Goal: Information Seeking & Learning: Learn about a topic

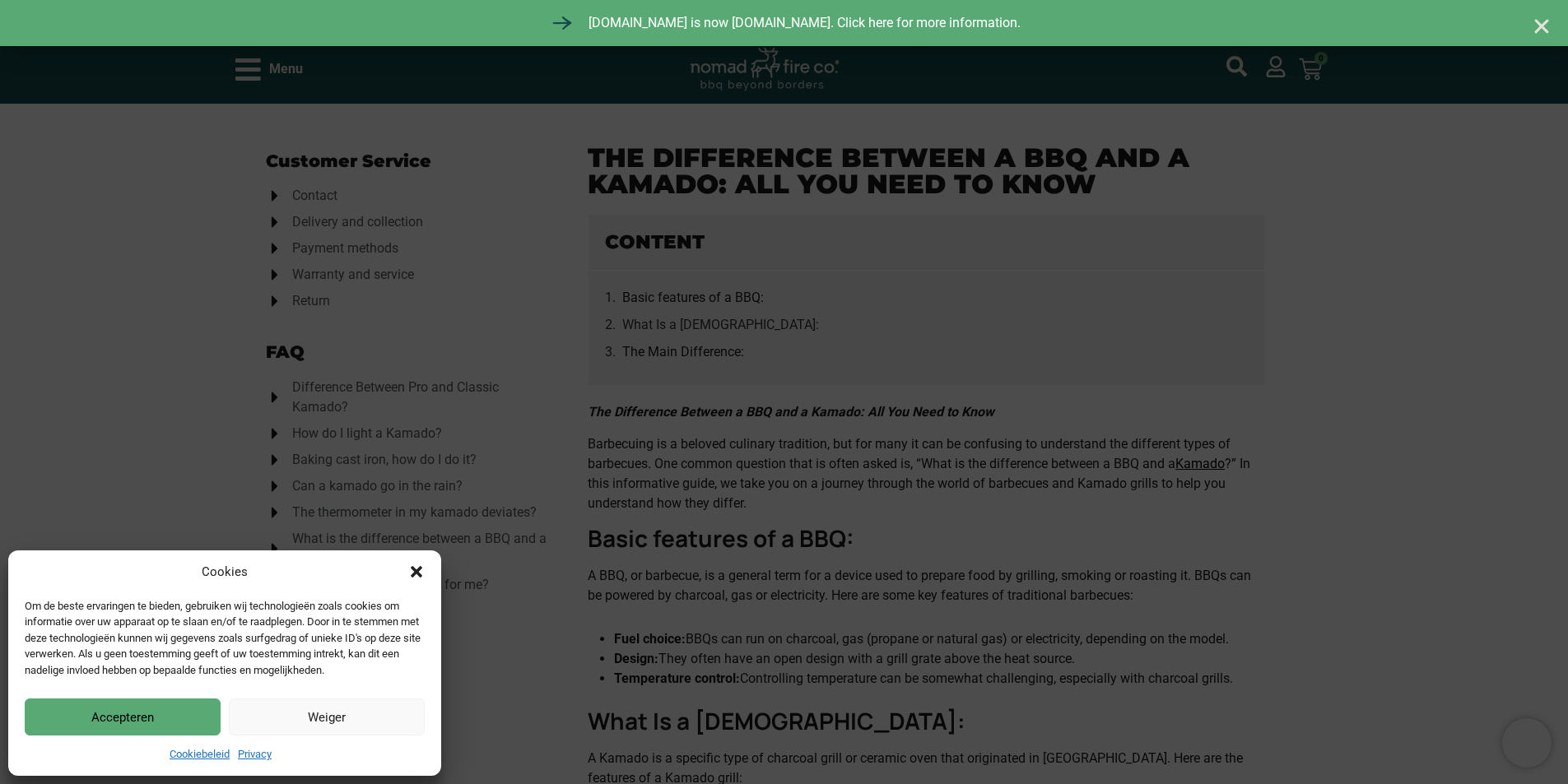
click at [164, 717] on button "Accepteren" at bounding box center [123, 716] width 196 height 37
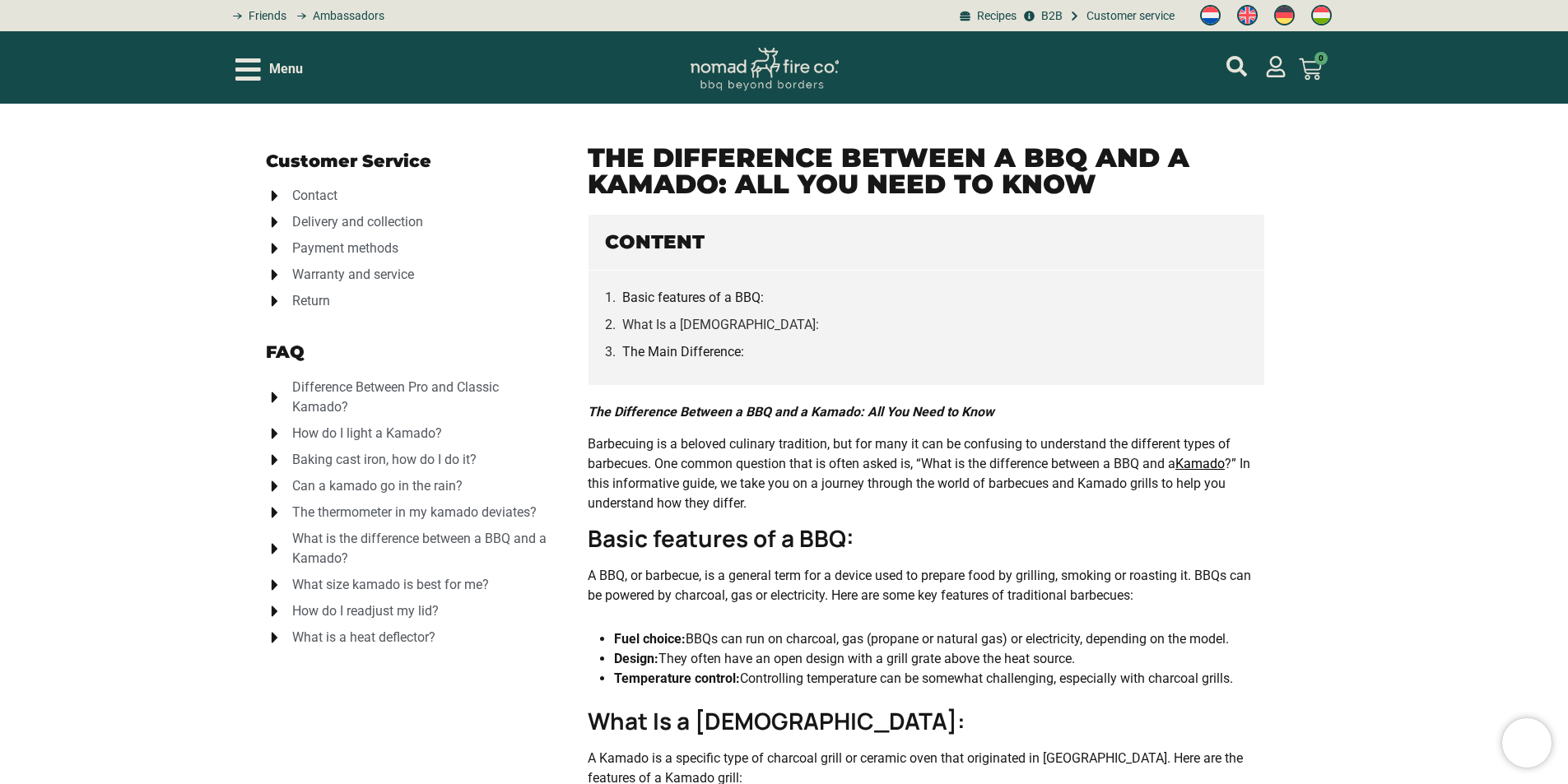
click at [384, 434] on span "How do I light a Kamado?" at bounding box center [365, 433] width 154 height 20
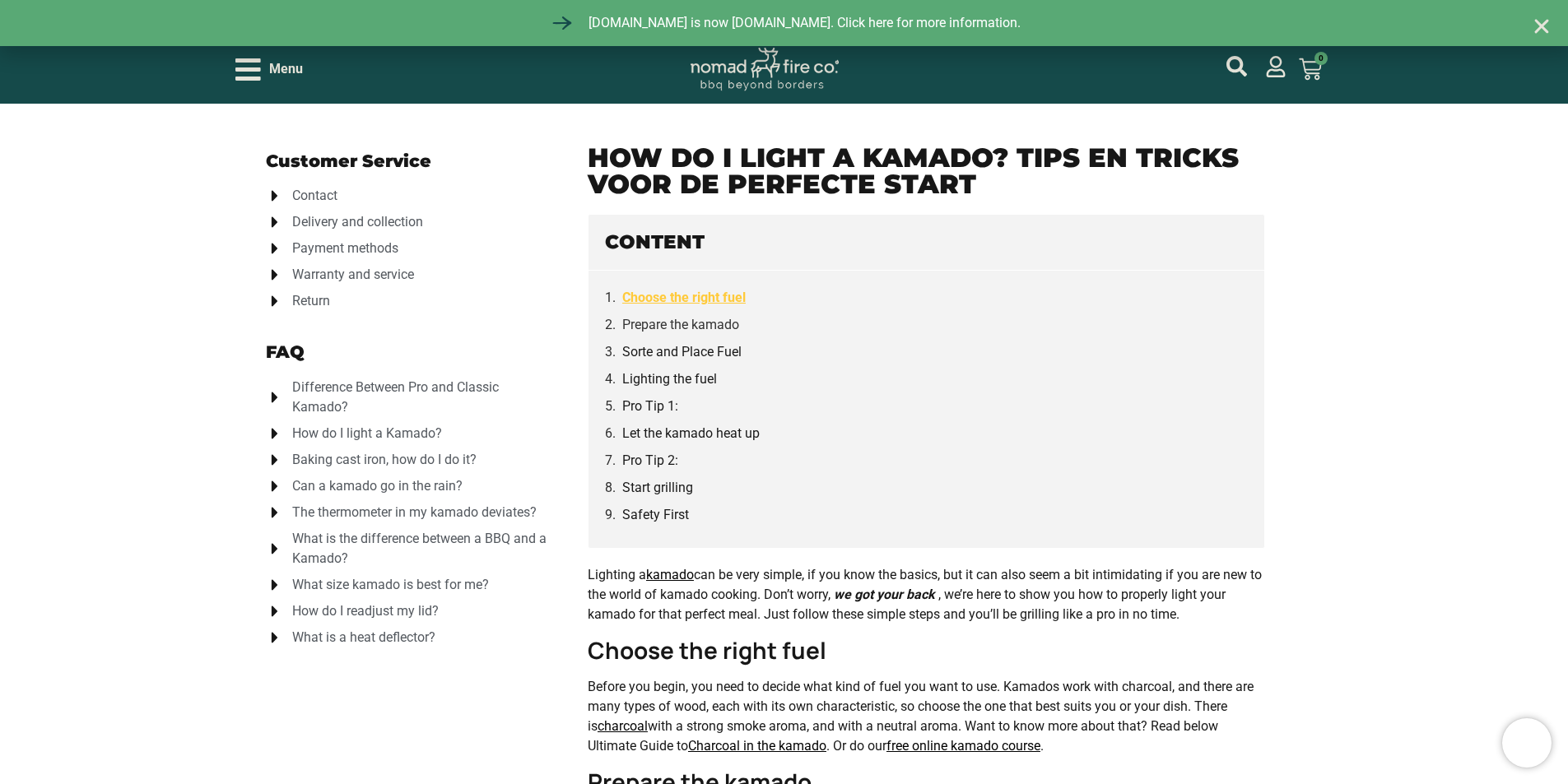
click at [698, 297] on link "Choose the right fuel" at bounding box center [684, 297] width 124 height 21
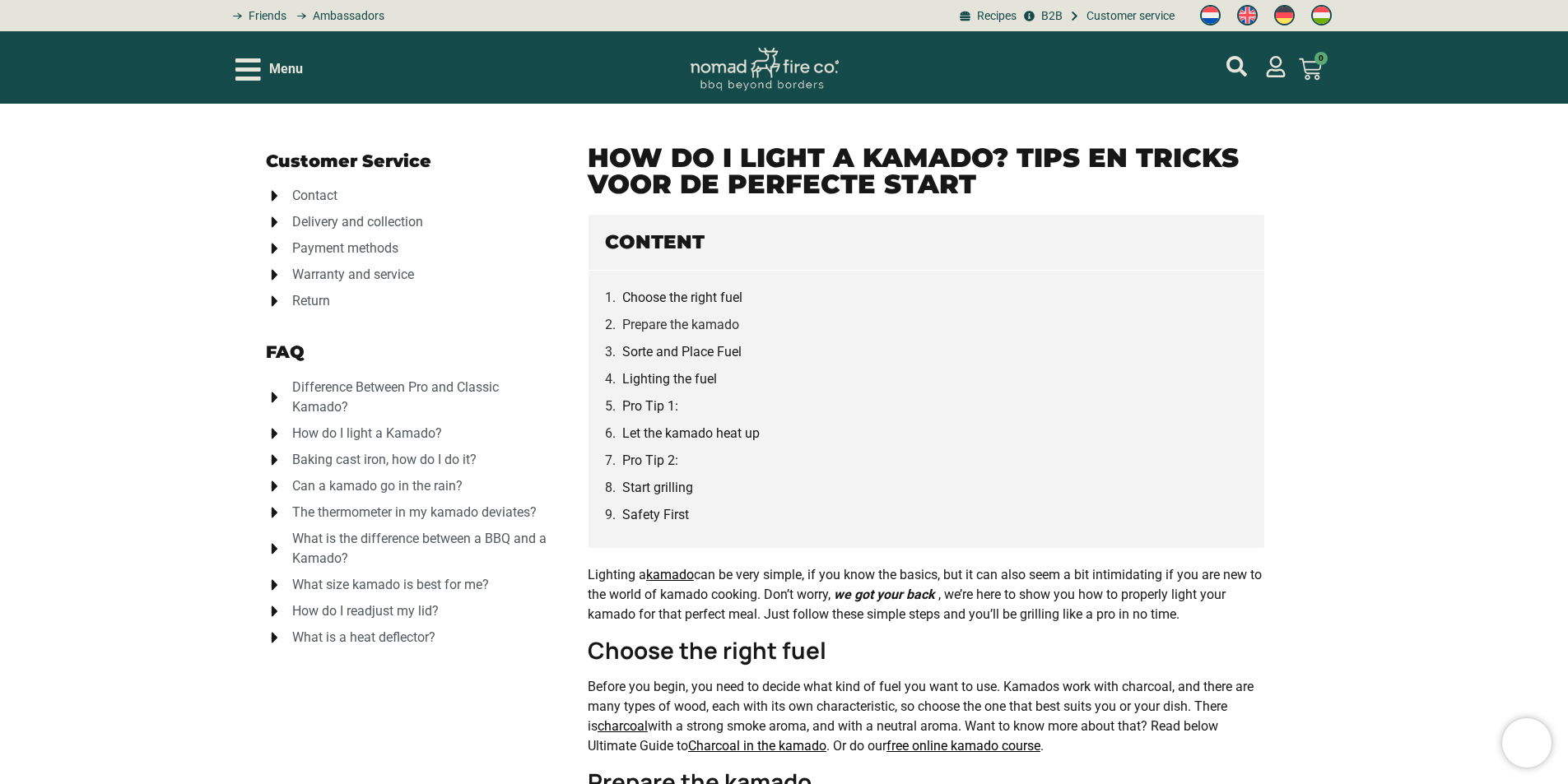
click at [237, 69] on icon "Open/Close Menu" at bounding box center [248, 69] width 26 height 22
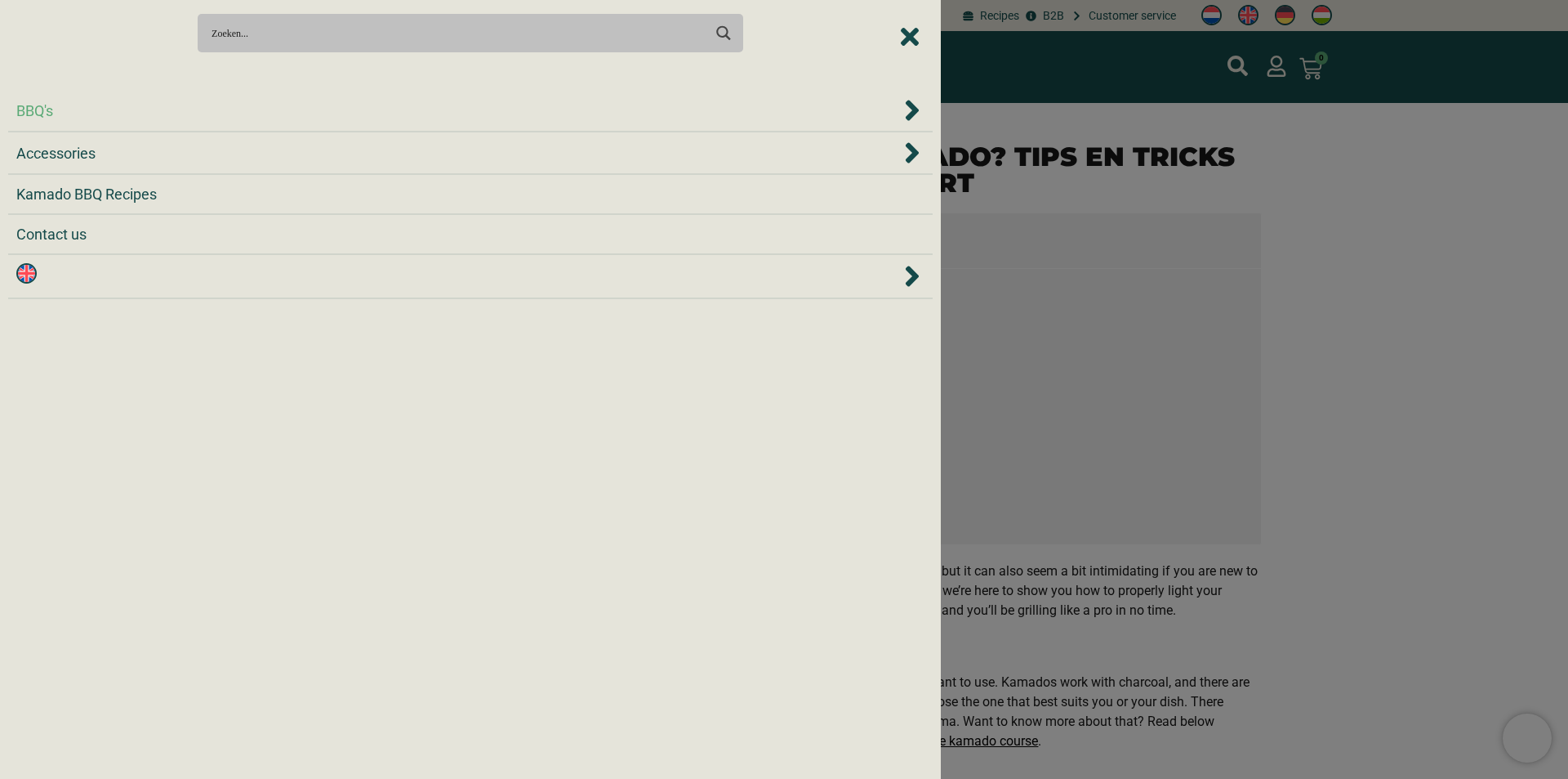
click at [910, 111] on icon "BBQ's" at bounding box center [912, 110] width 17 height 32
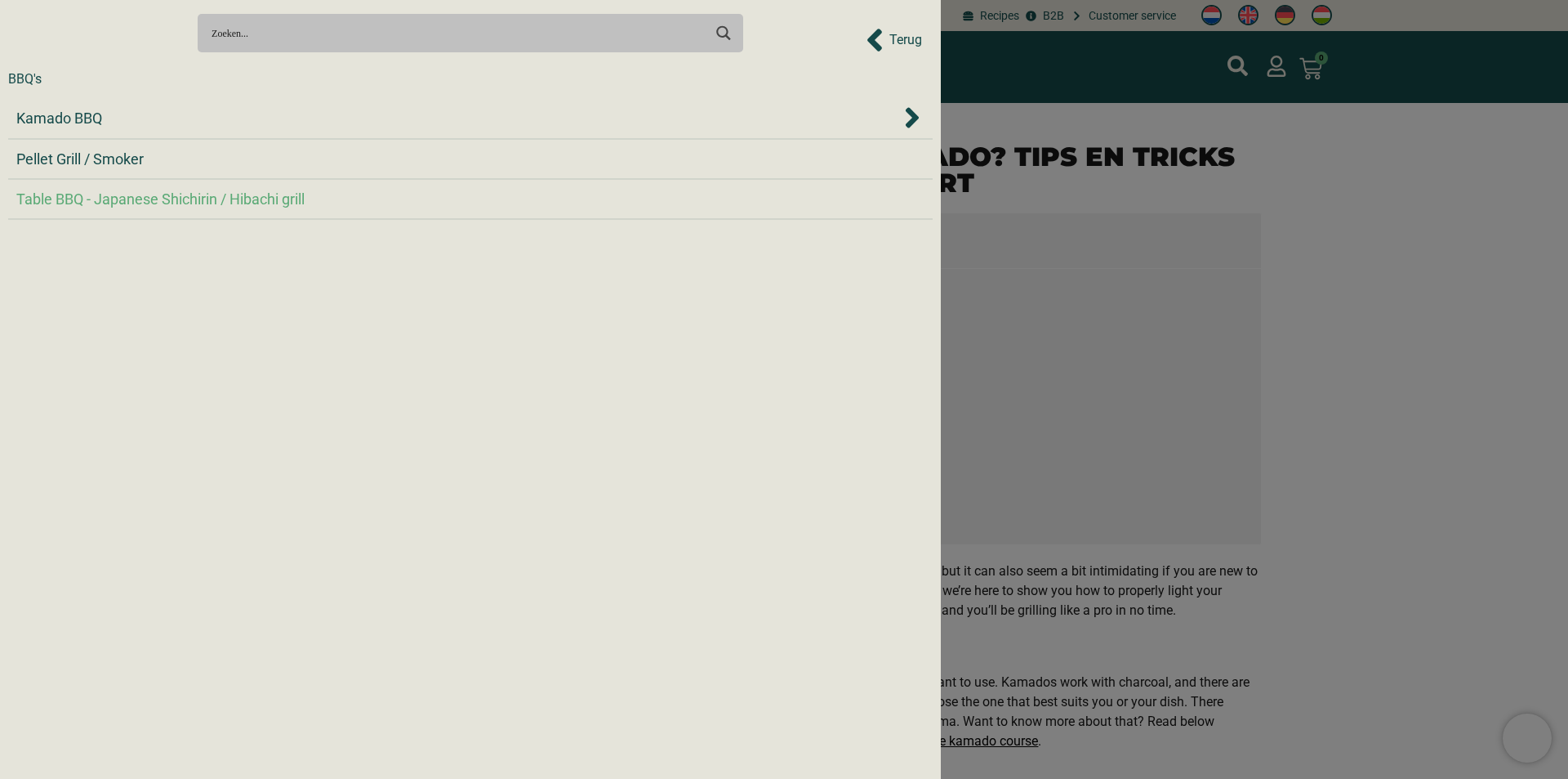
click at [104, 194] on span "Table BBQ - Japanese Shichirin / Hibachi grill" at bounding box center [161, 198] width 289 height 22
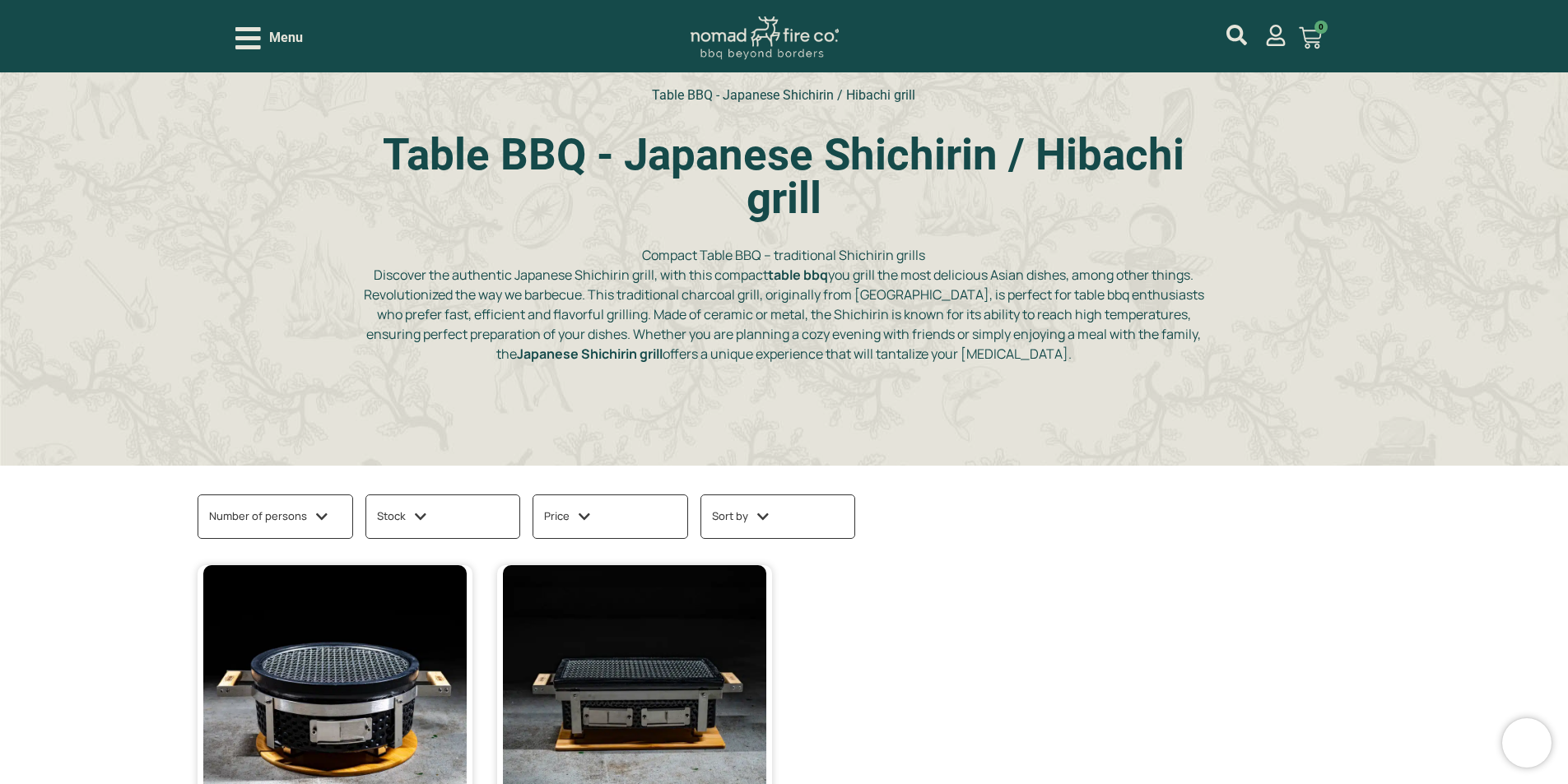
scroll to position [82, 0]
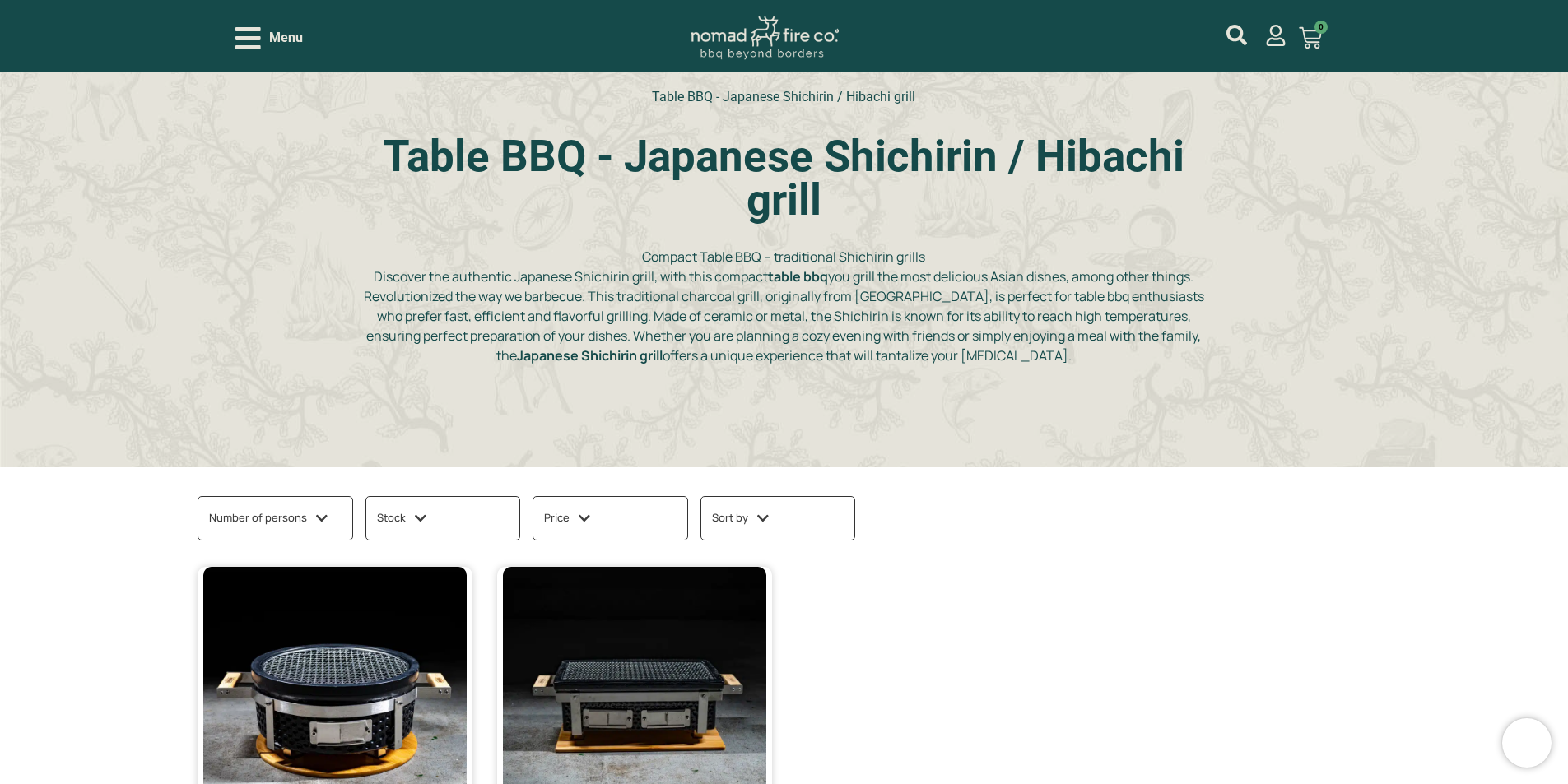
click at [245, 43] on icon "Open/Close Menu" at bounding box center [248, 38] width 26 height 29
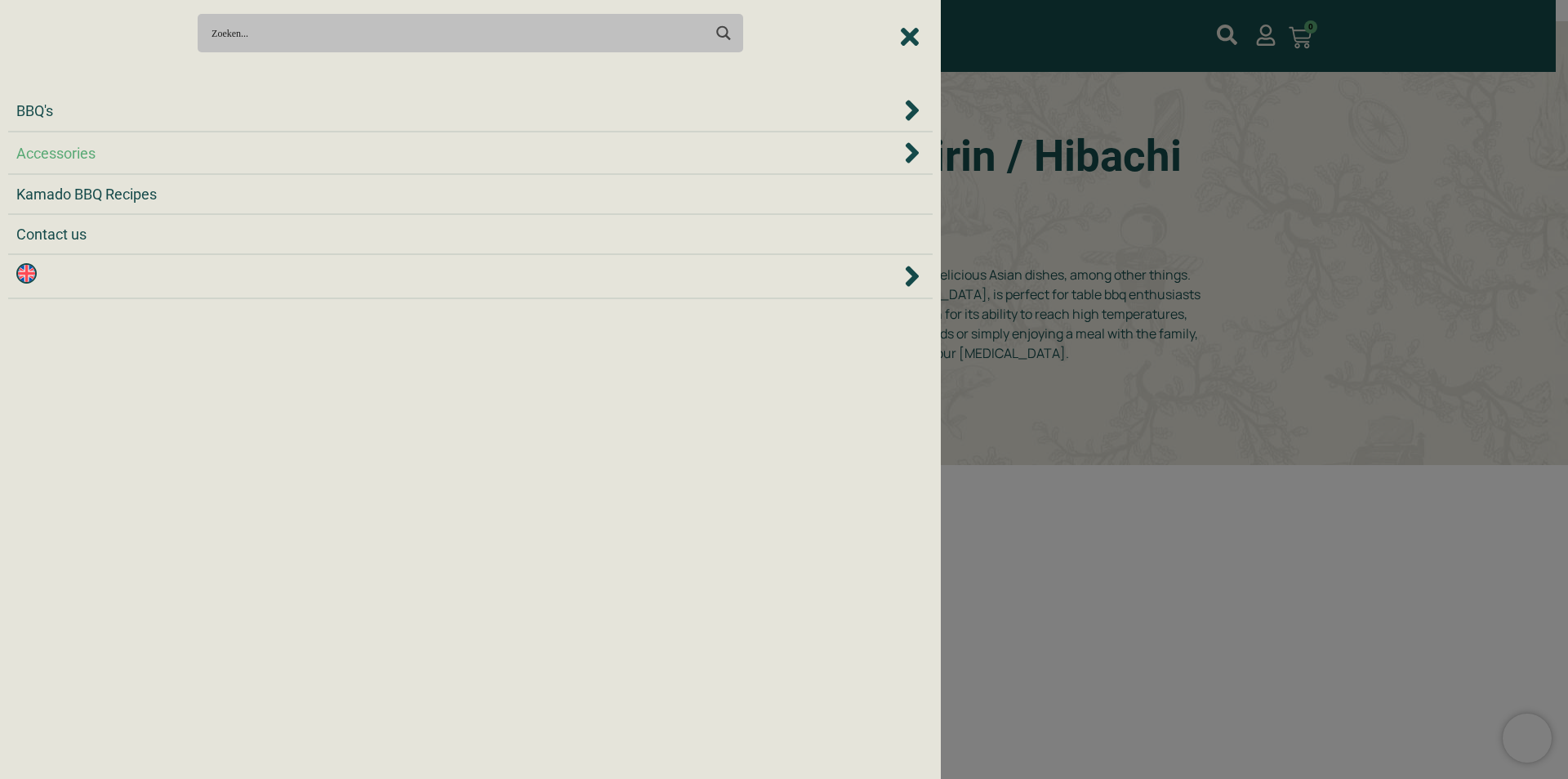
click at [916, 154] on icon "Accessories" at bounding box center [912, 152] width 13 height 21
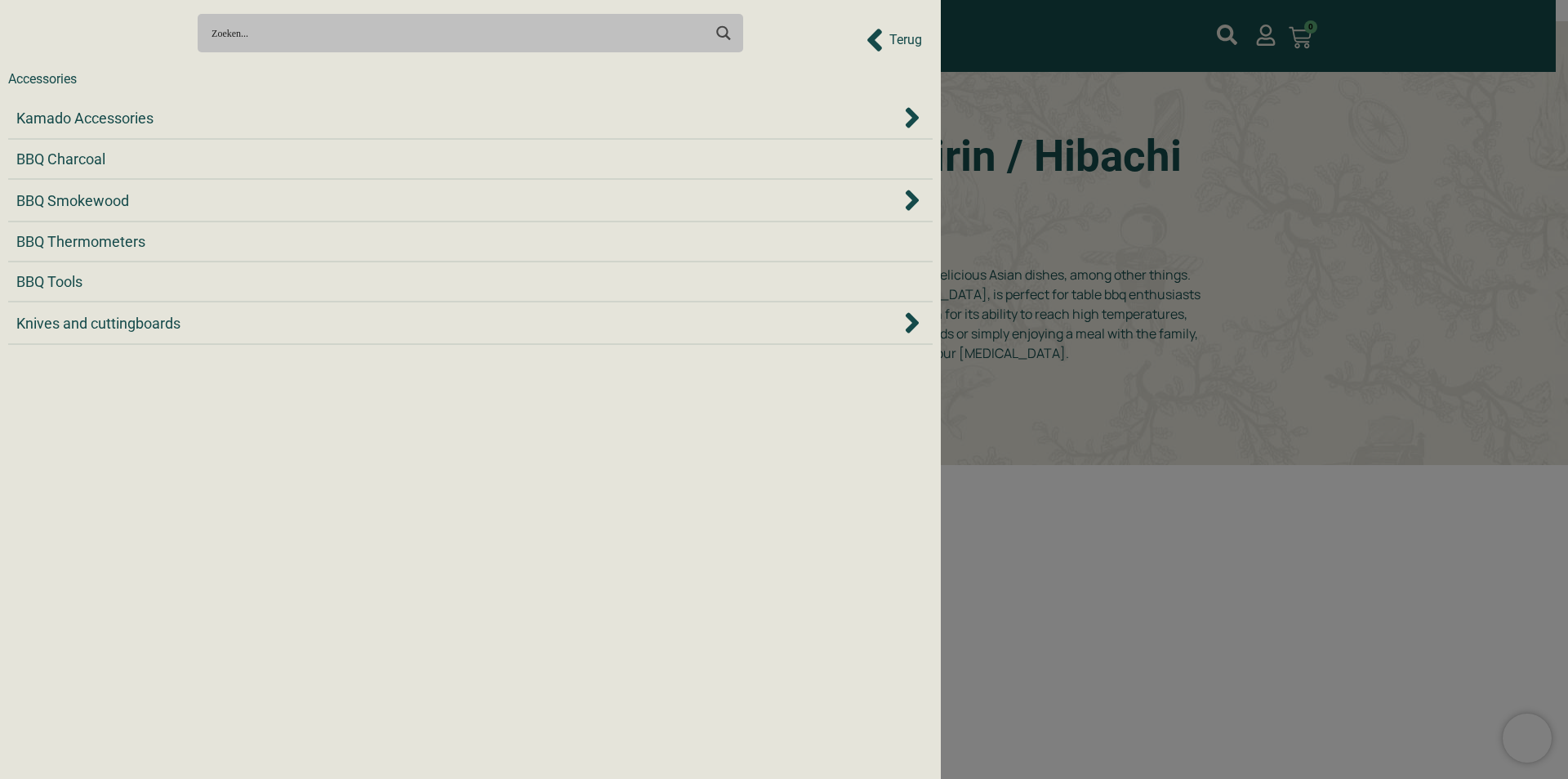
click at [872, 37] on icon "Back to Prev Items" at bounding box center [874, 39] width 15 height 23
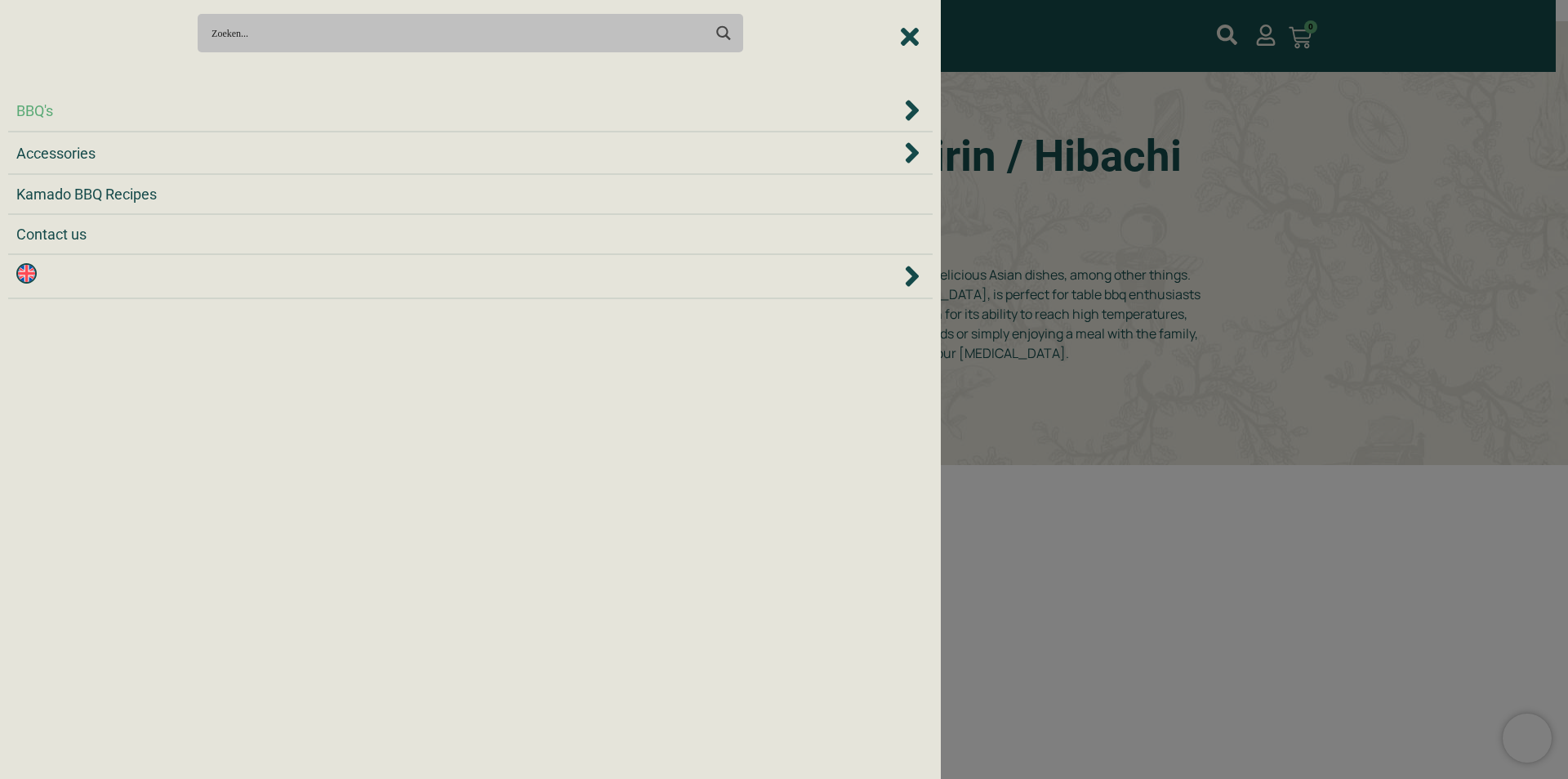
click at [911, 111] on icon "BBQ's" at bounding box center [912, 110] width 17 height 32
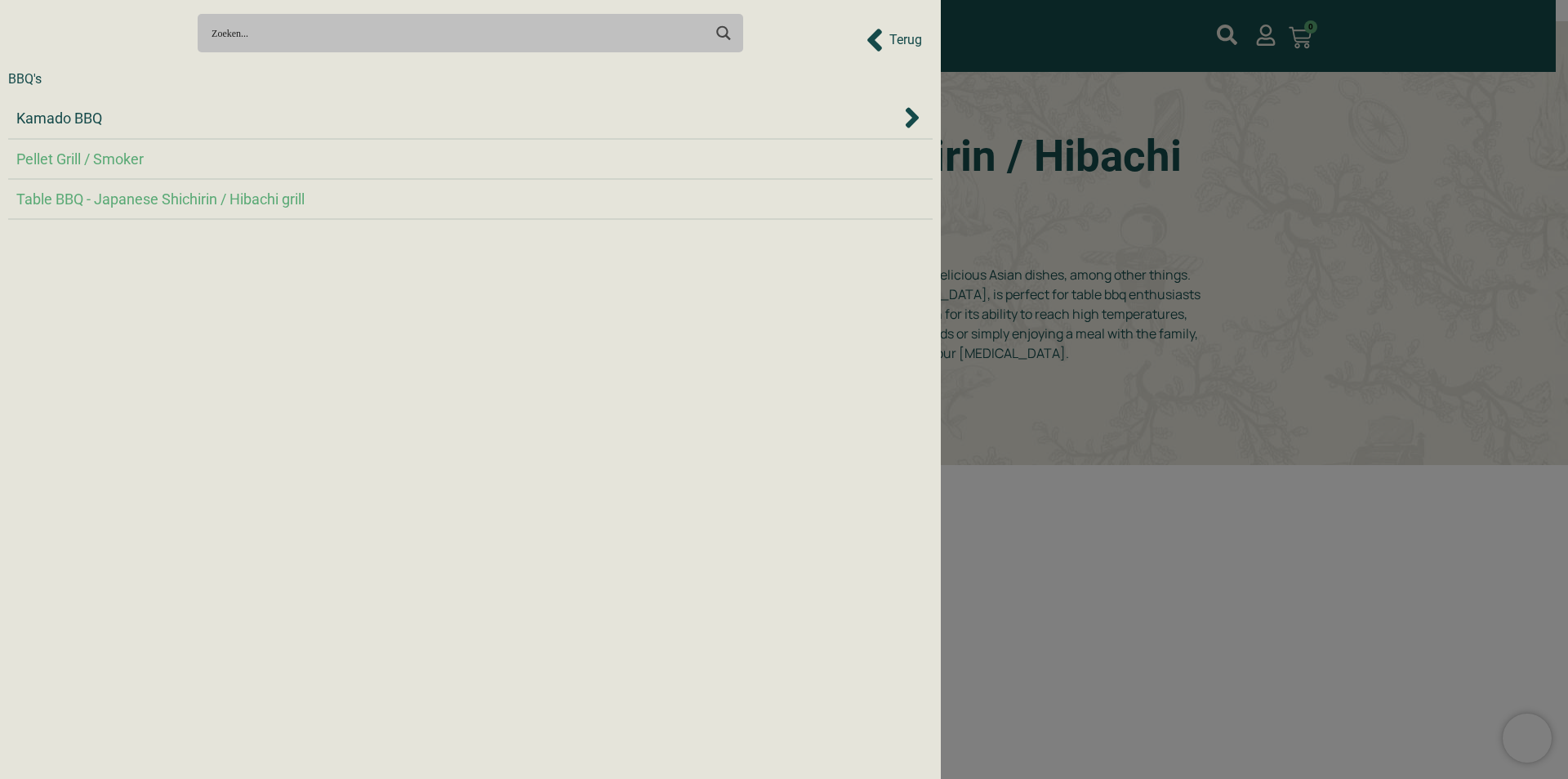
click at [48, 163] on span "Pellet Grill / Smoker" at bounding box center [81, 159] width 128 height 22
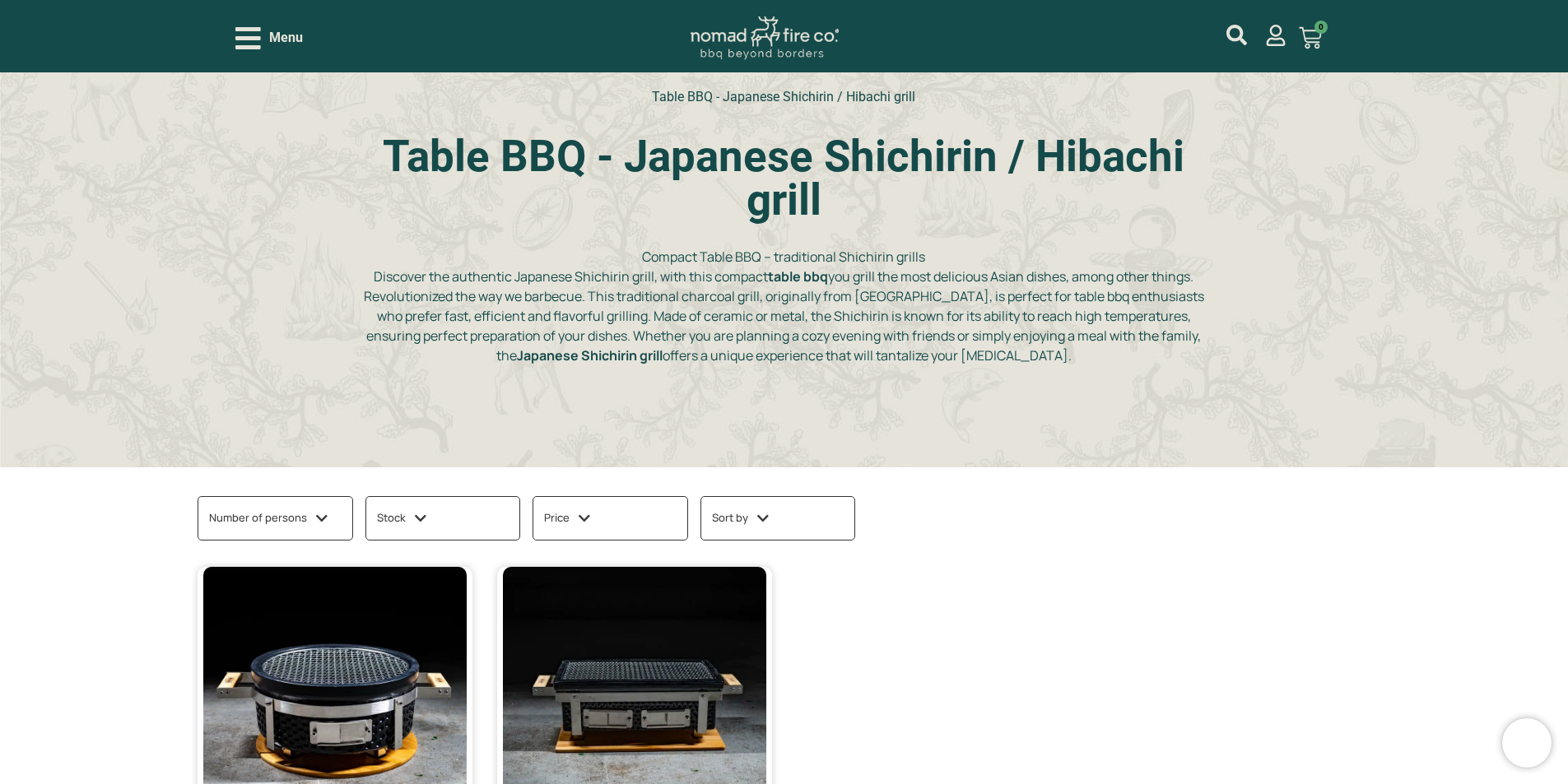
click at [240, 39] on icon "Open/Close Menu" at bounding box center [248, 38] width 26 height 22
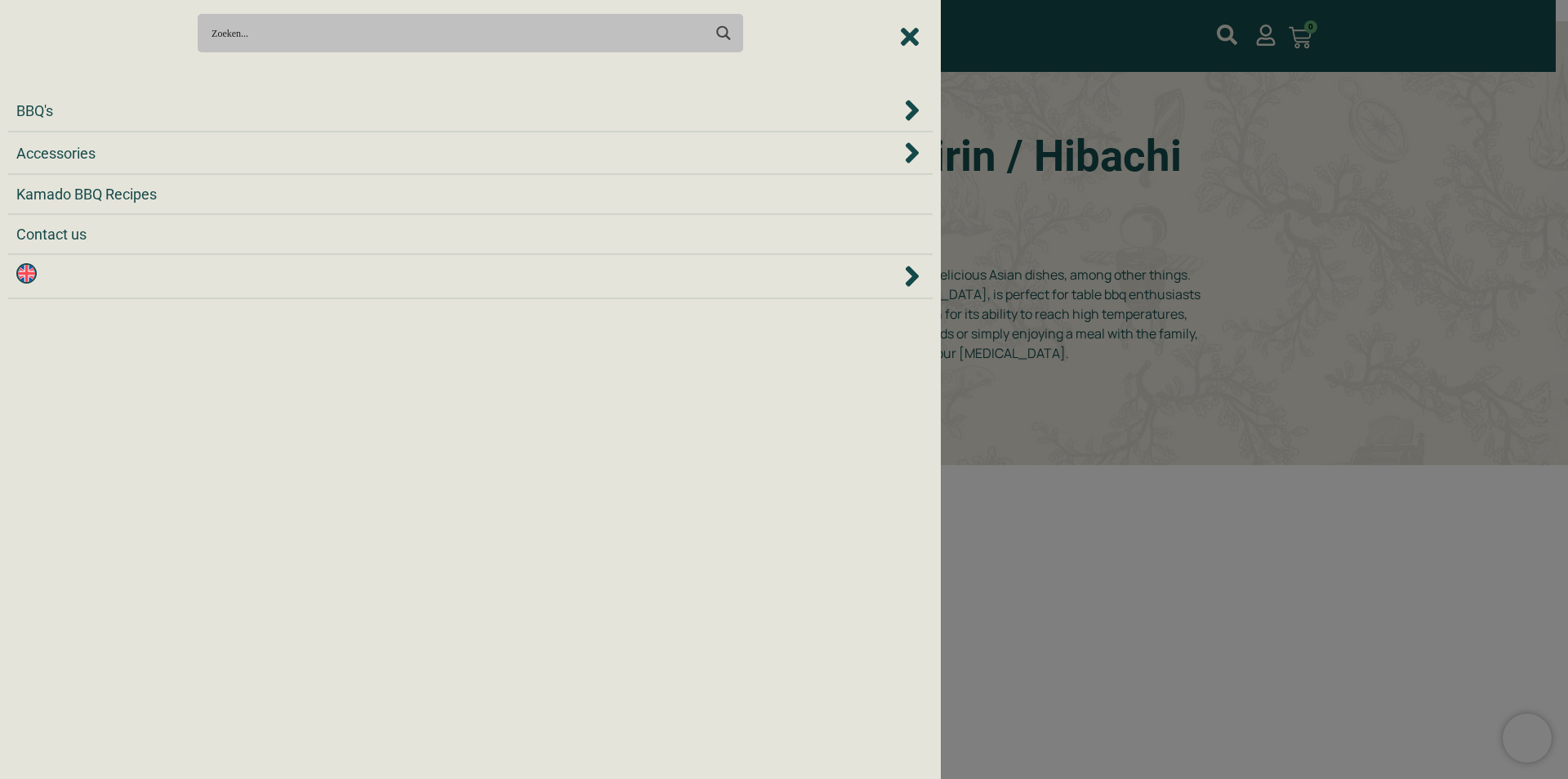
click at [916, 112] on icon "BBQ's" at bounding box center [912, 109] width 13 height 21
click at [91, 119] on span "Kamado BBQ" at bounding box center [59, 118] width 85 height 22
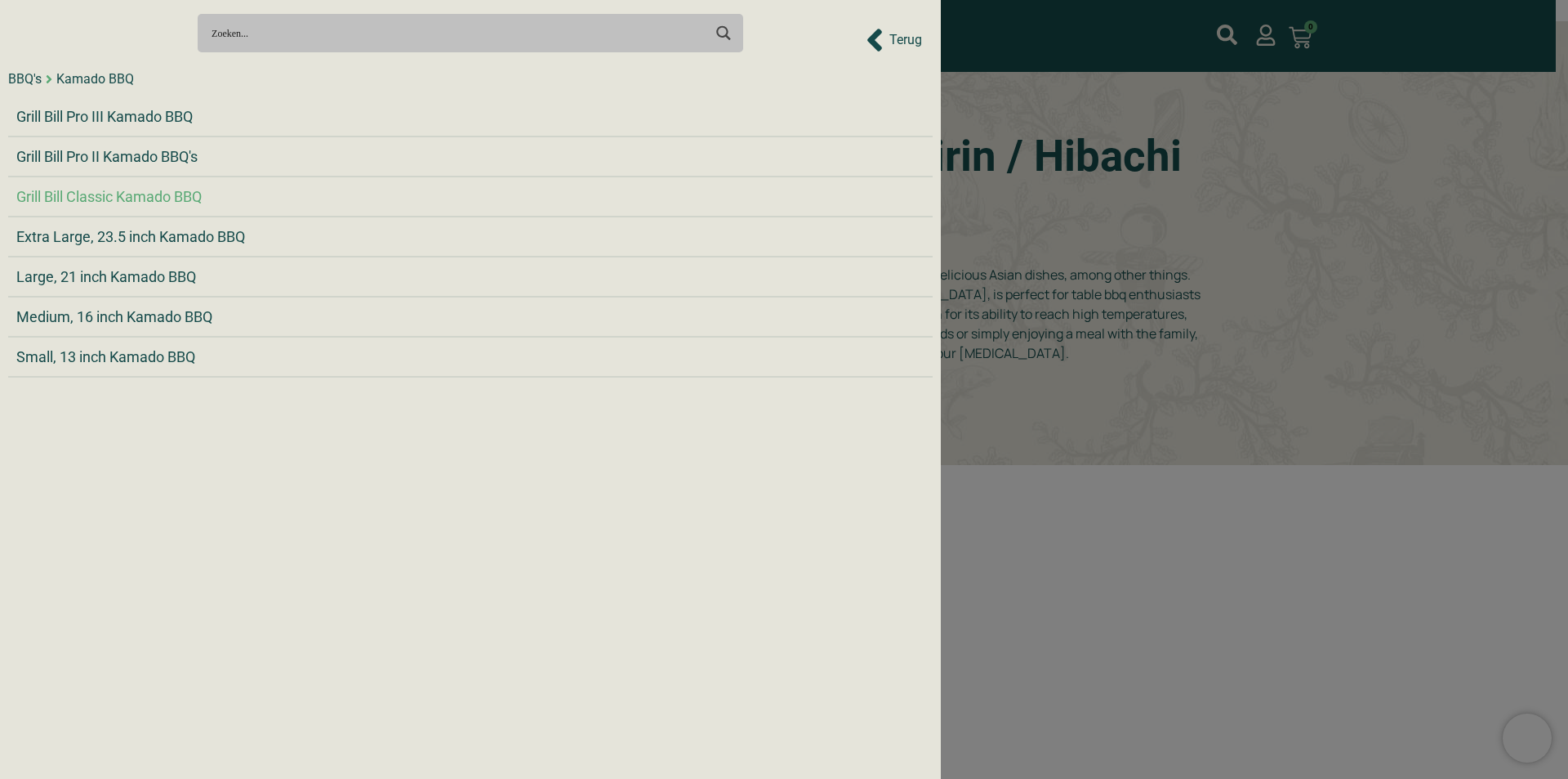
click at [177, 188] on span "Grill Bill Classic Kamado BBQ" at bounding box center [109, 196] width 186 height 22
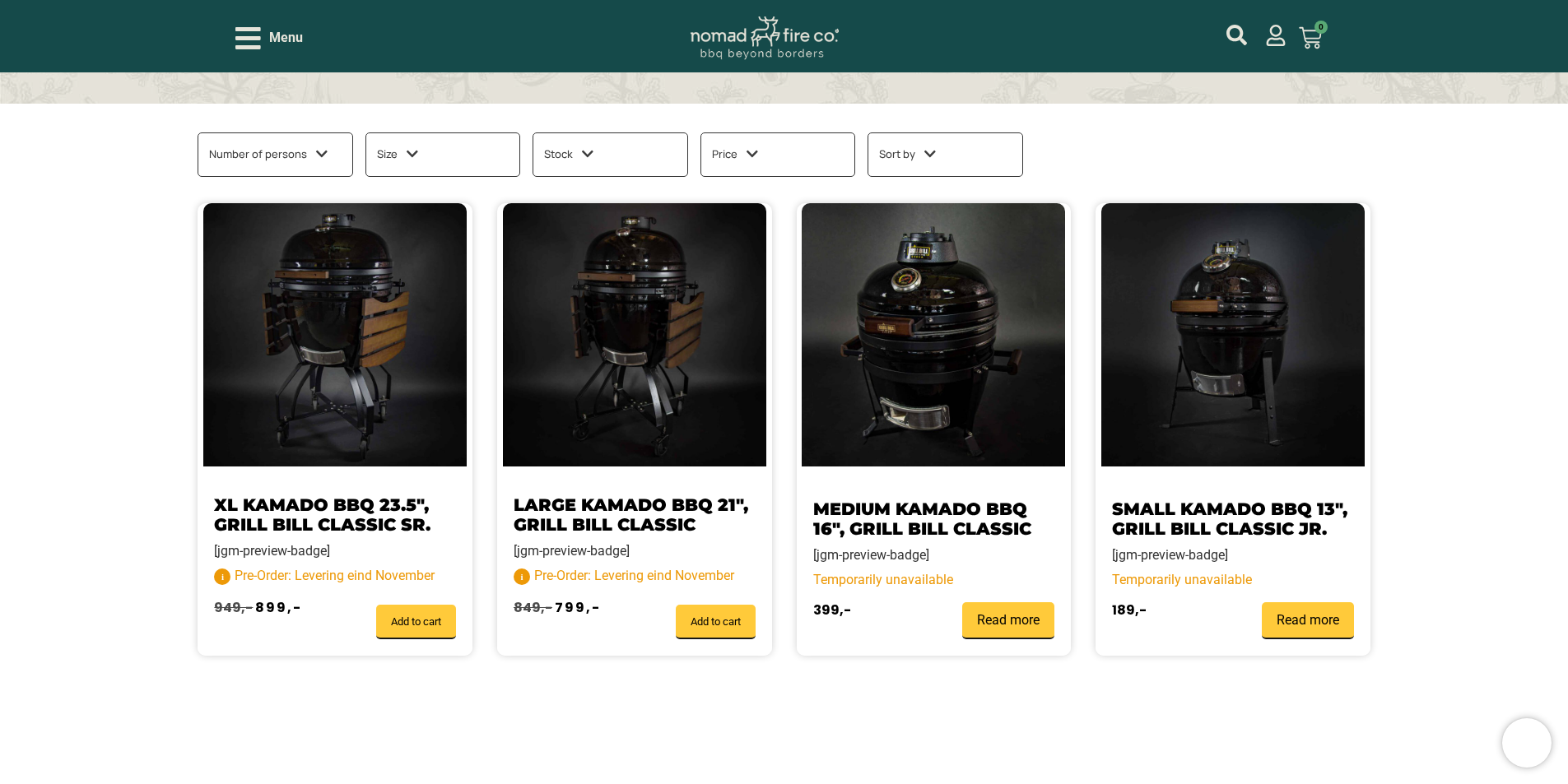
click at [632, 303] on img at bounding box center [634, 334] width 263 height 263
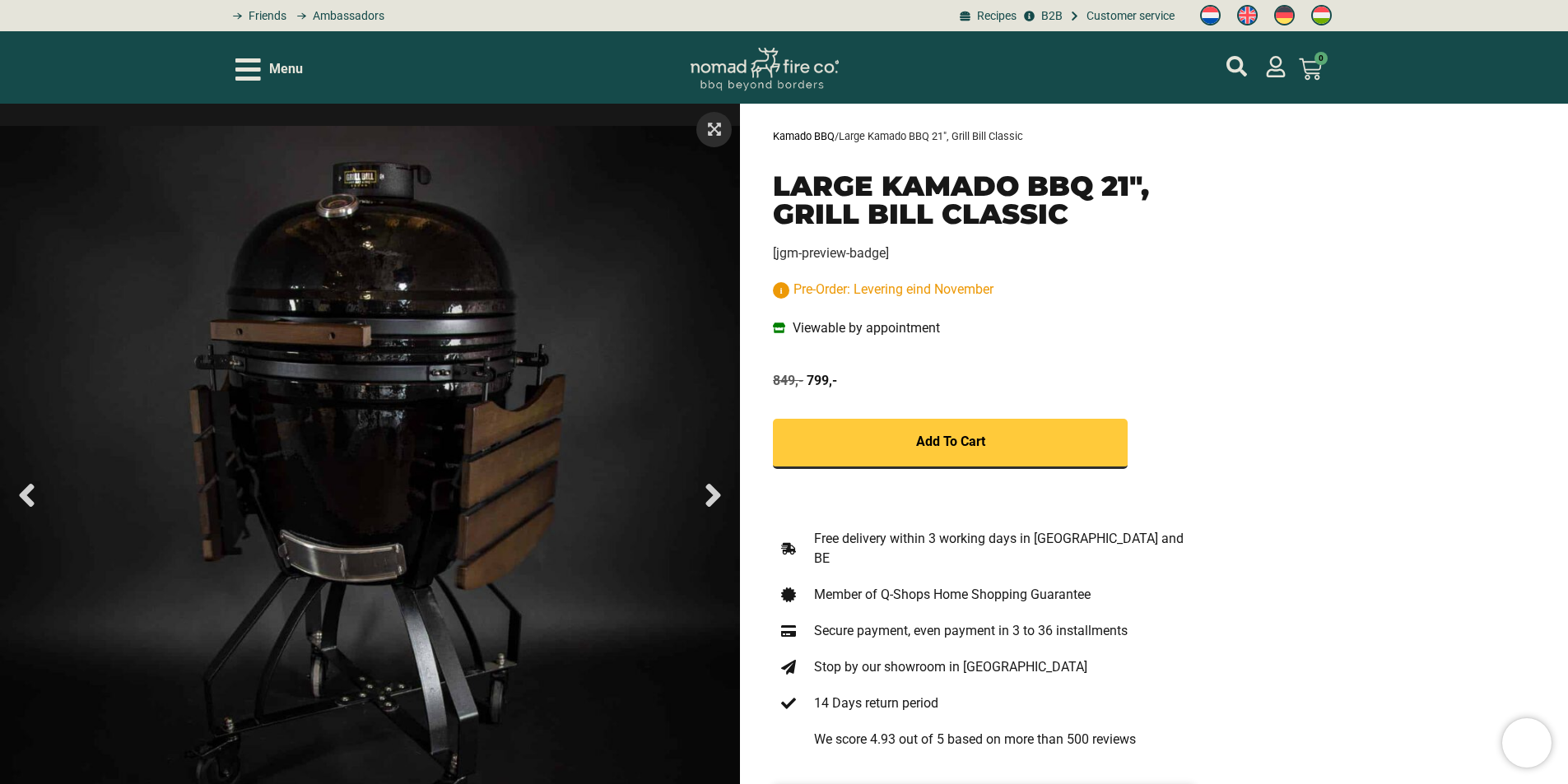
click at [714, 499] on icon "Next slide" at bounding box center [713, 494] width 15 height 23
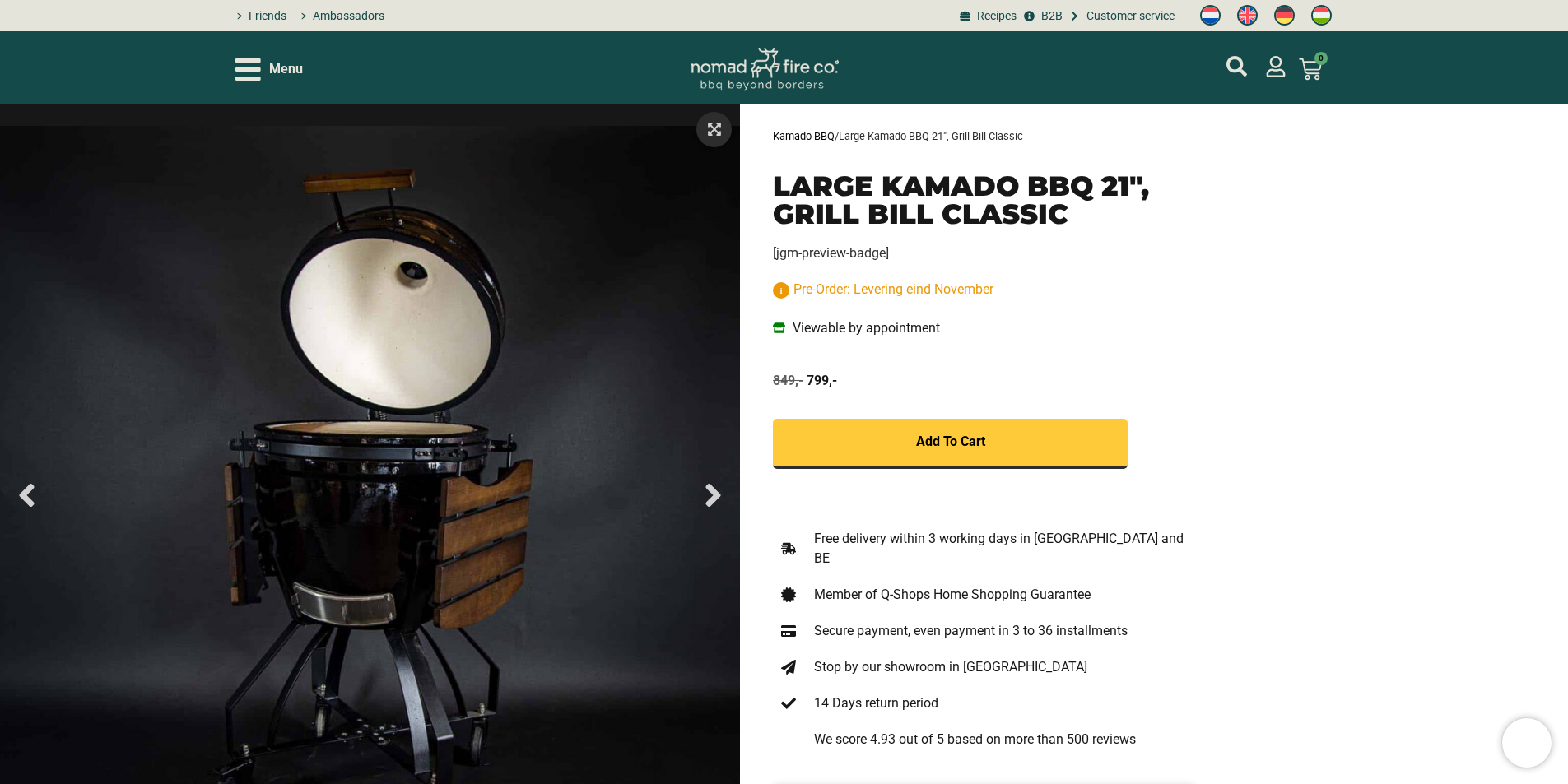
click at [714, 499] on icon "Next slide" at bounding box center [713, 494] width 15 height 23
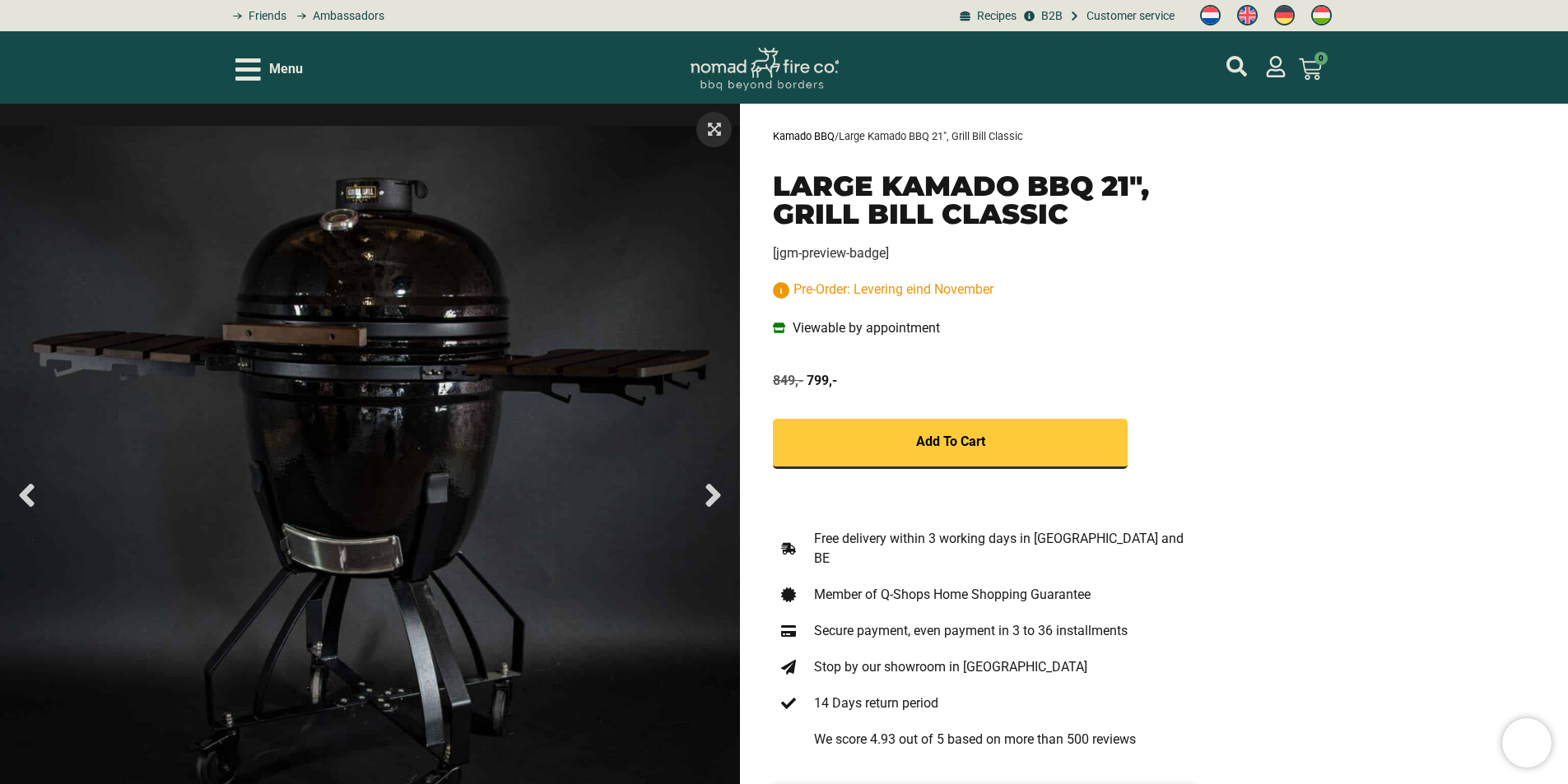
click at [714, 499] on icon "Next slide" at bounding box center [713, 494] width 15 height 23
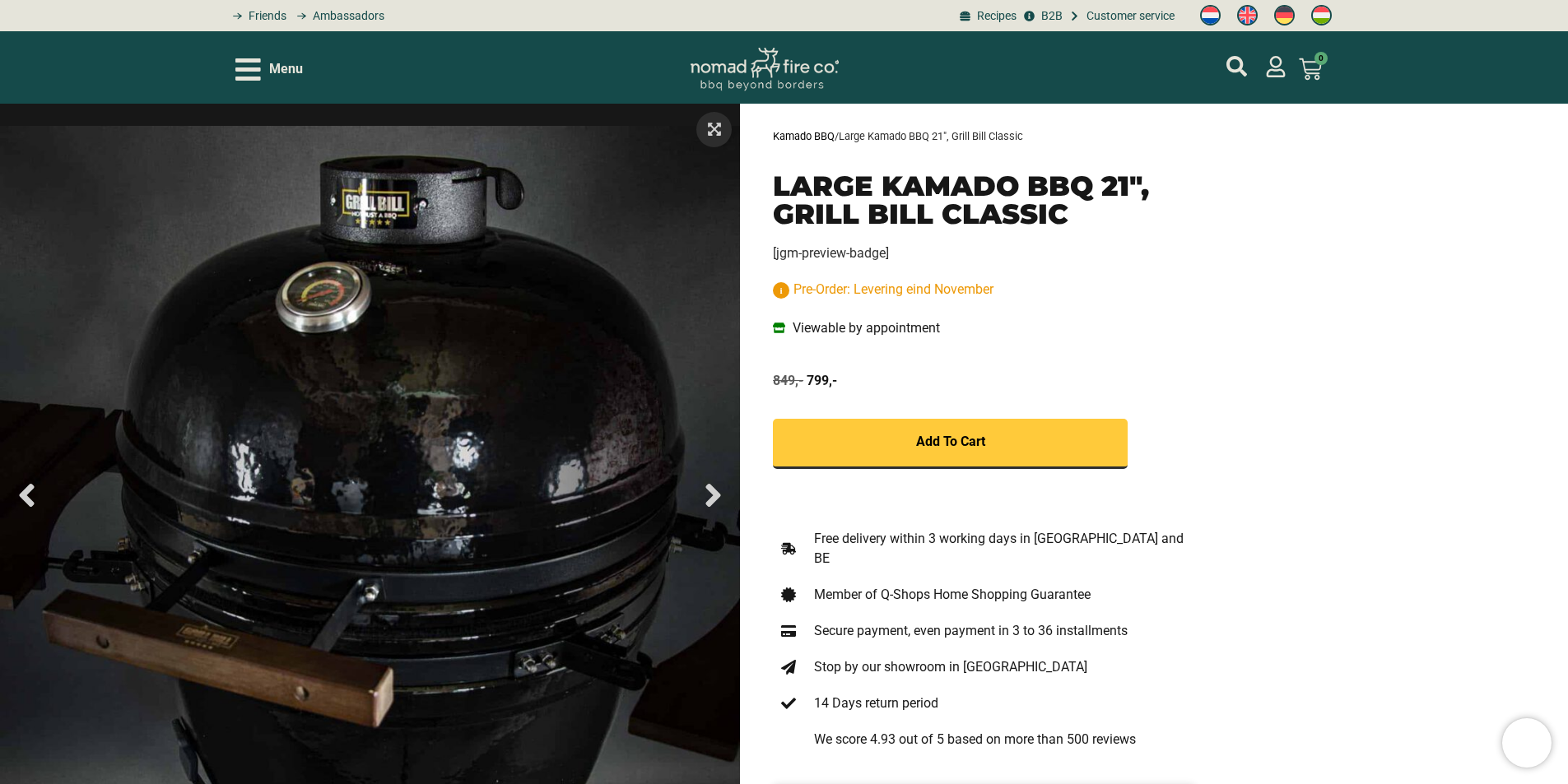
click at [714, 499] on icon "Next slide" at bounding box center [713, 494] width 15 height 23
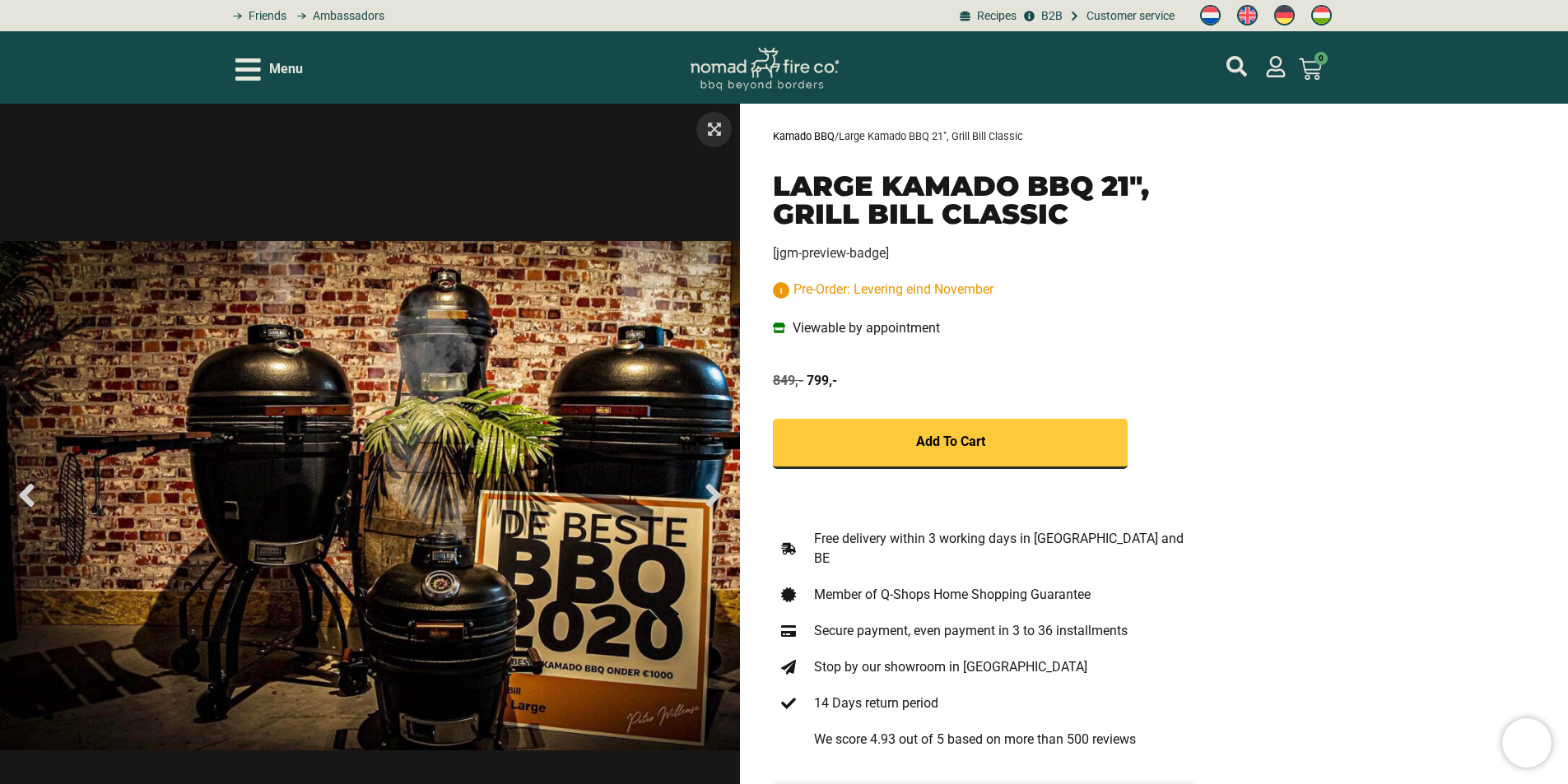
click at [714, 499] on icon "Next slide" at bounding box center [713, 494] width 15 height 23
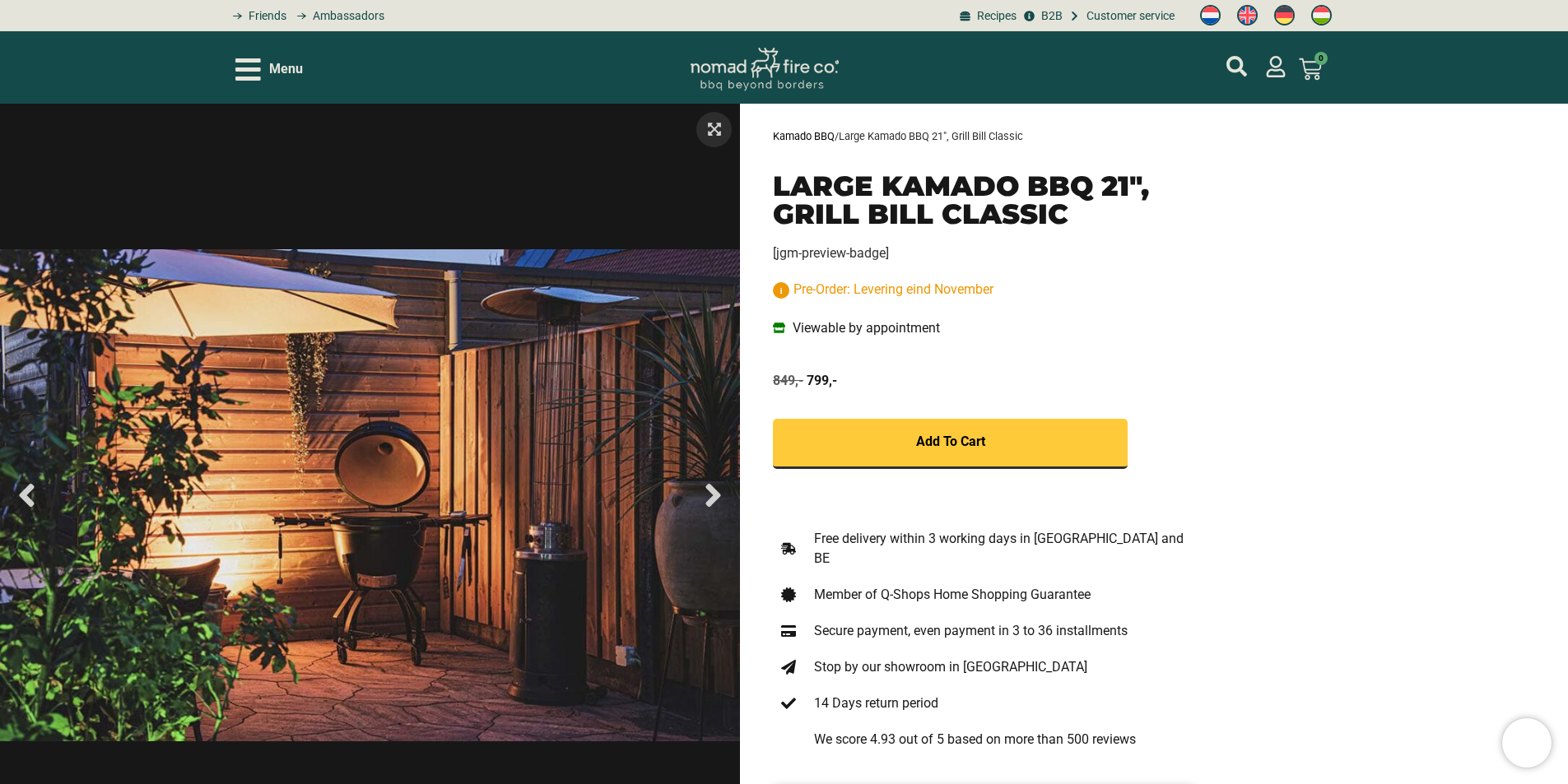
click at [713, 498] on icon "Next slide" at bounding box center [713, 494] width 15 height 23
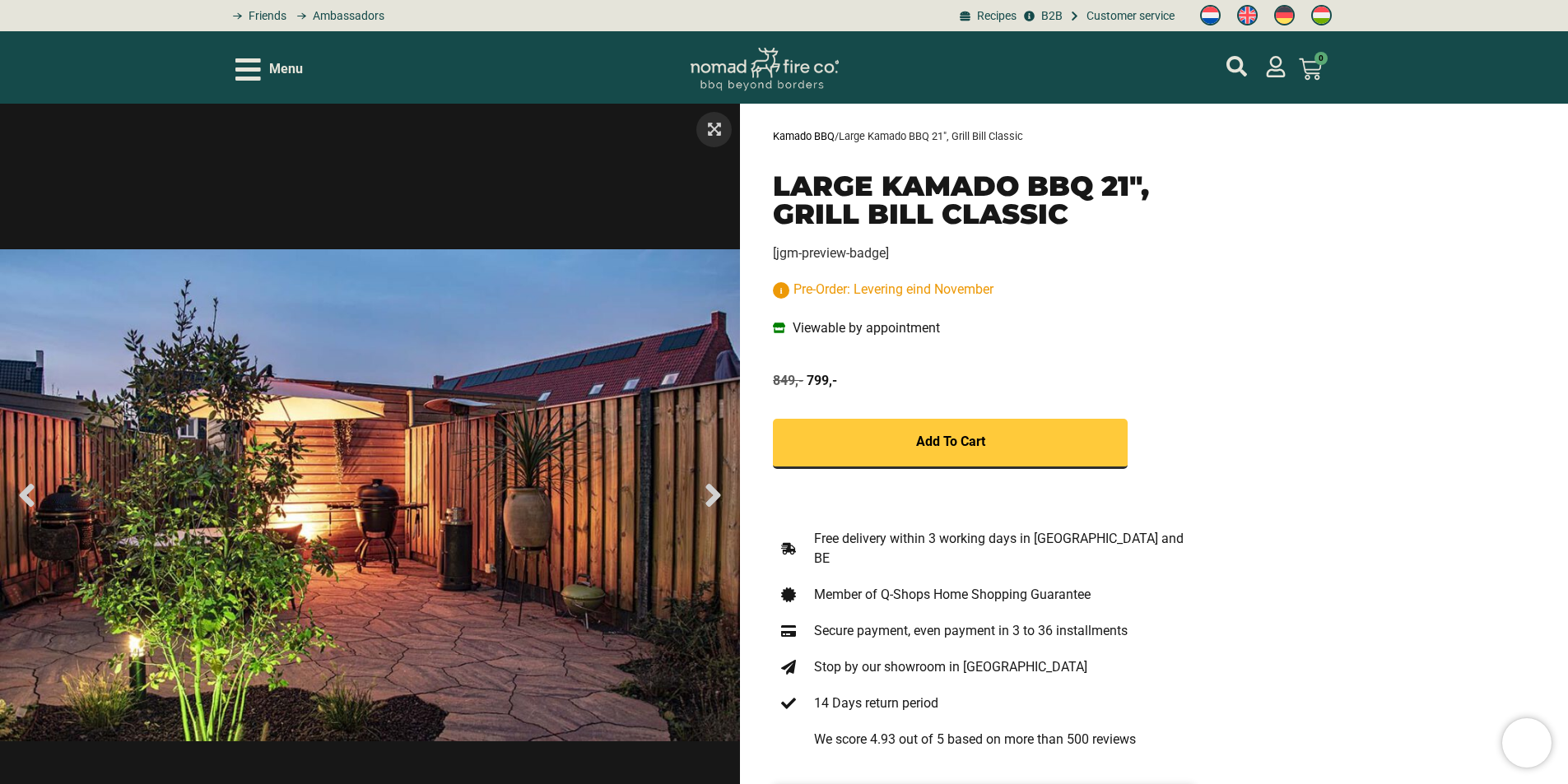
click at [713, 498] on icon "Next slide" at bounding box center [713, 494] width 15 height 23
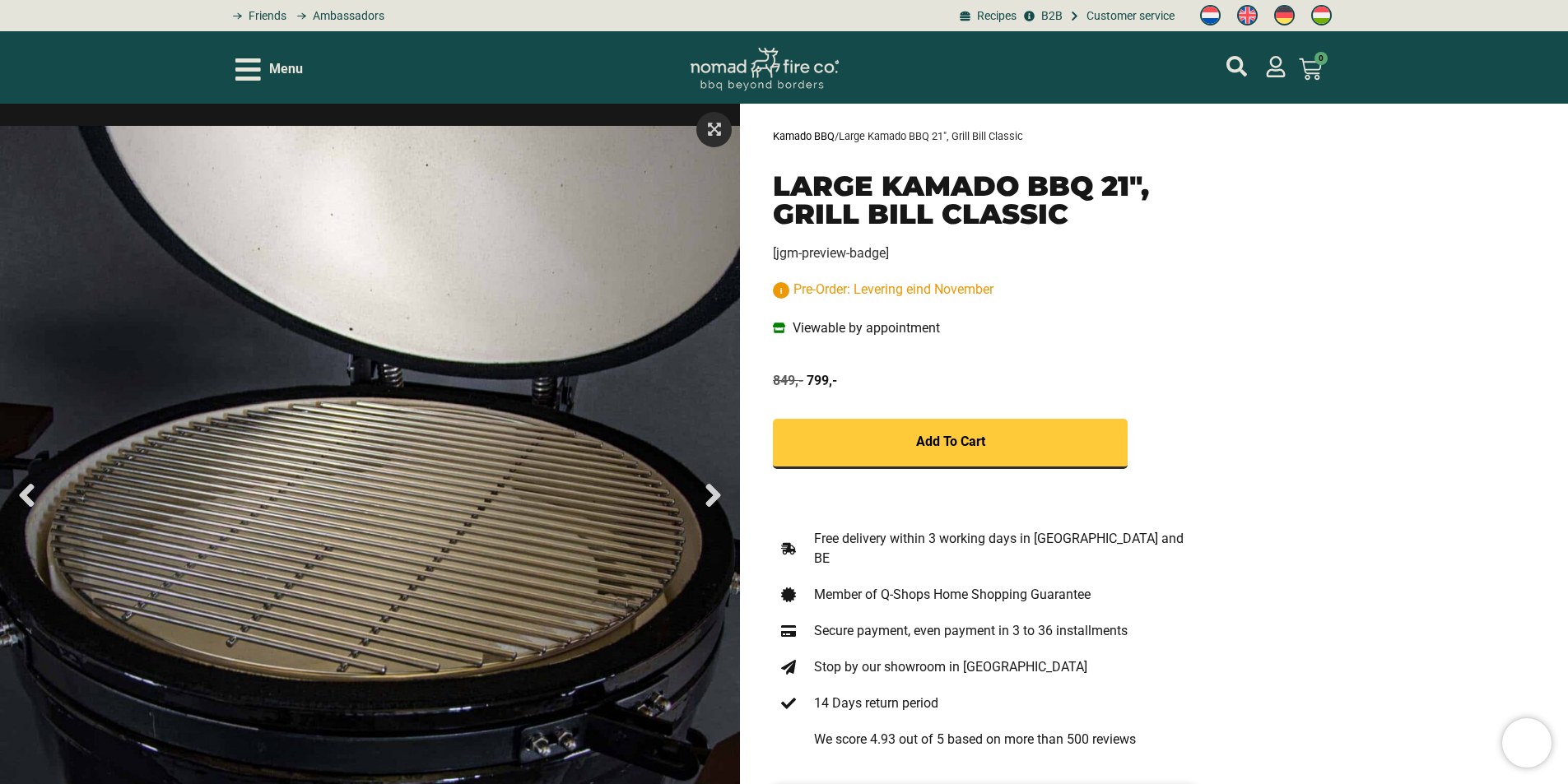
click at [710, 498] on icon "Next slide" at bounding box center [713, 494] width 15 height 23
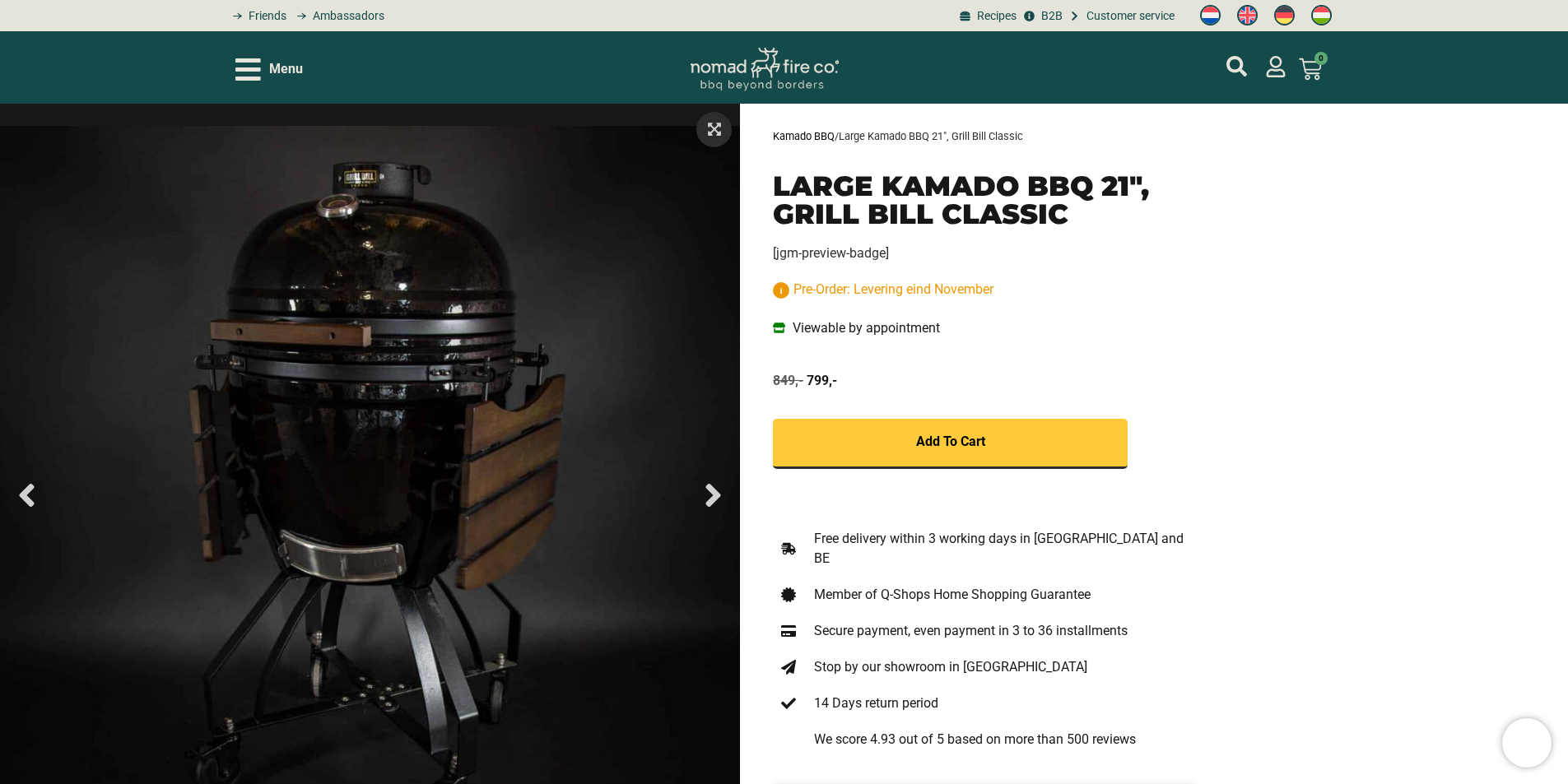
click at [709, 498] on icon "Next slide" at bounding box center [712, 495] width 37 height 37
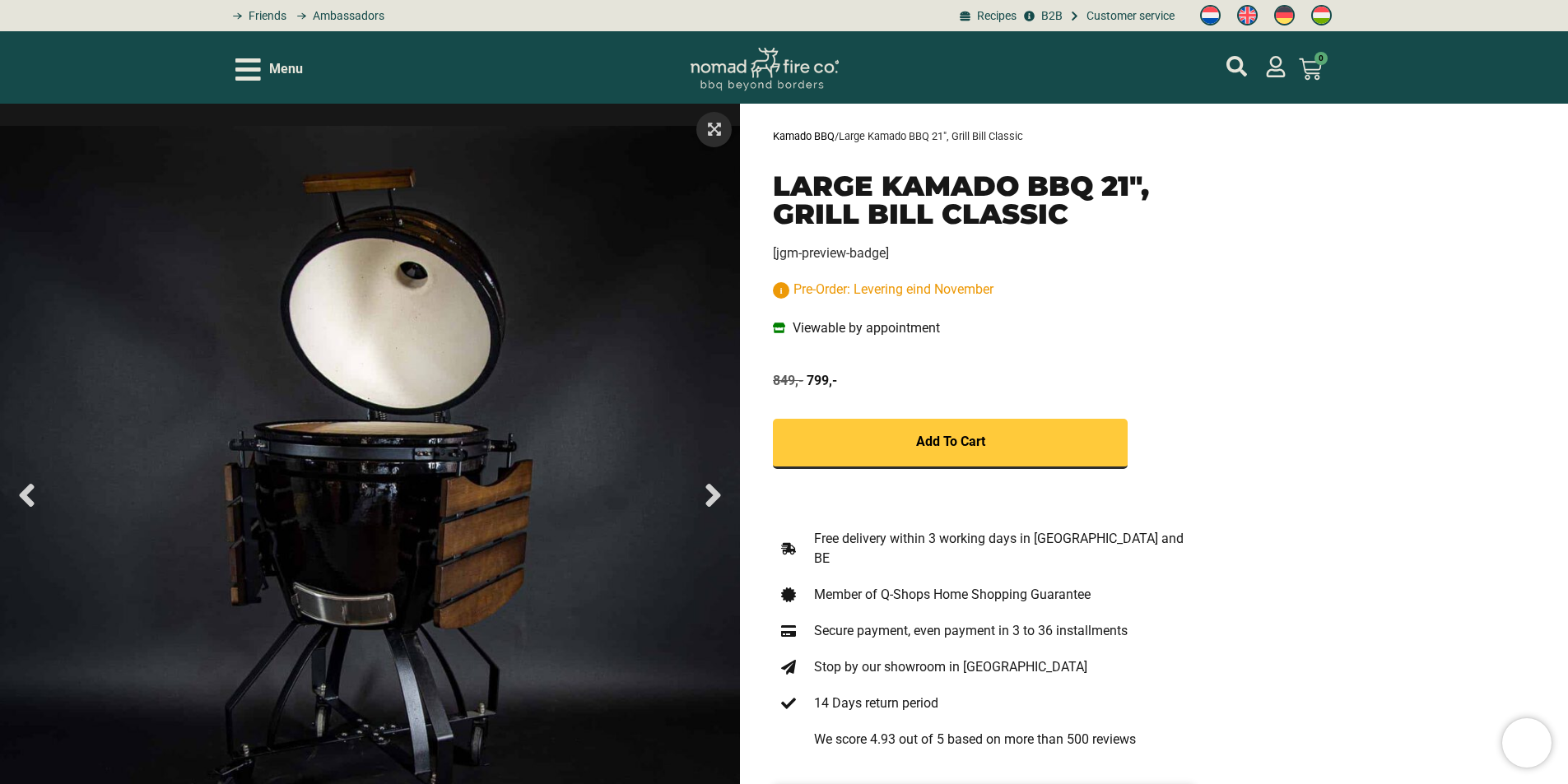
click at [709, 498] on icon "Next slide" at bounding box center [712, 495] width 37 height 37
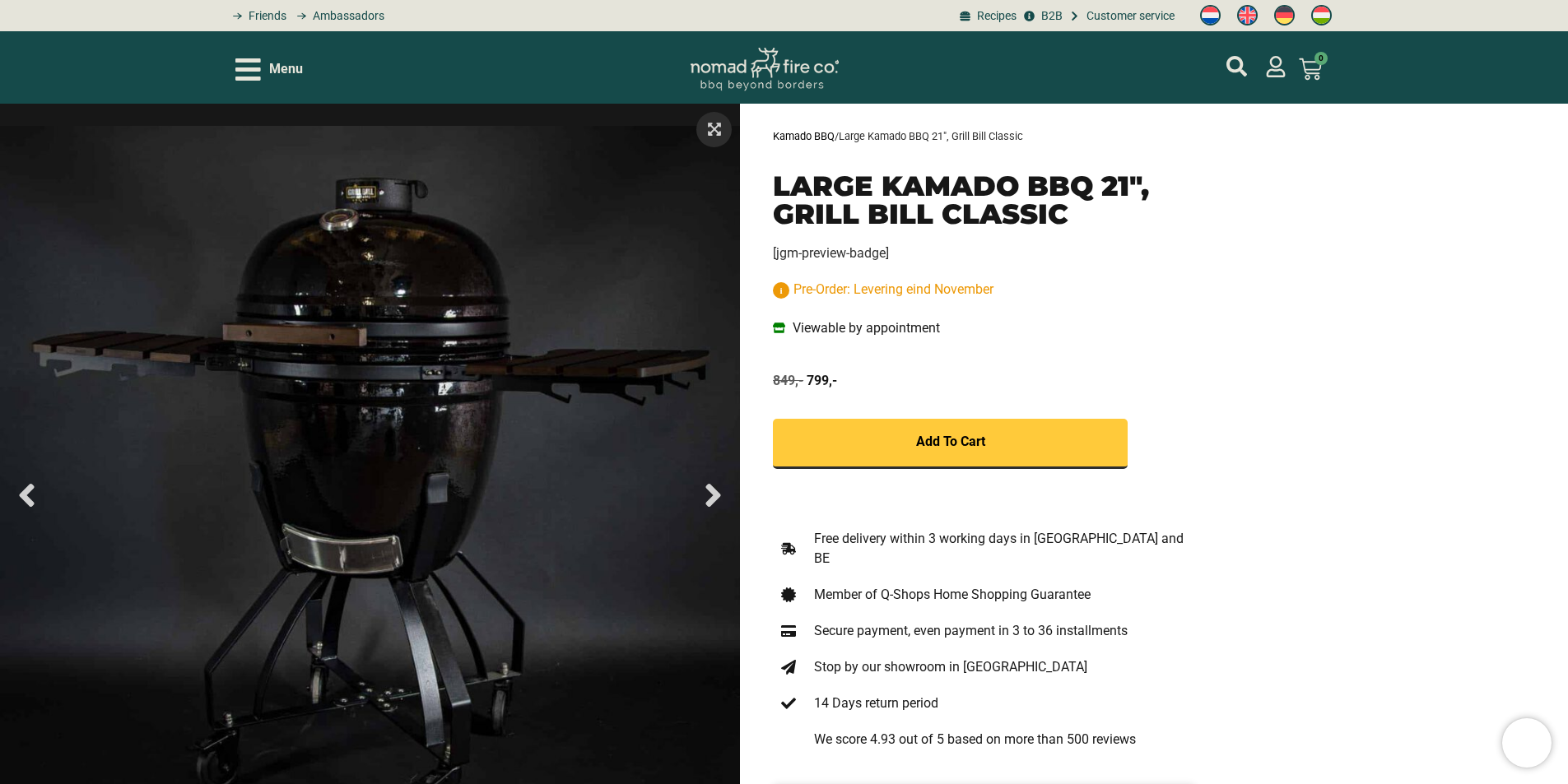
click at [709, 498] on icon "Next slide" at bounding box center [712, 495] width 37 height 37
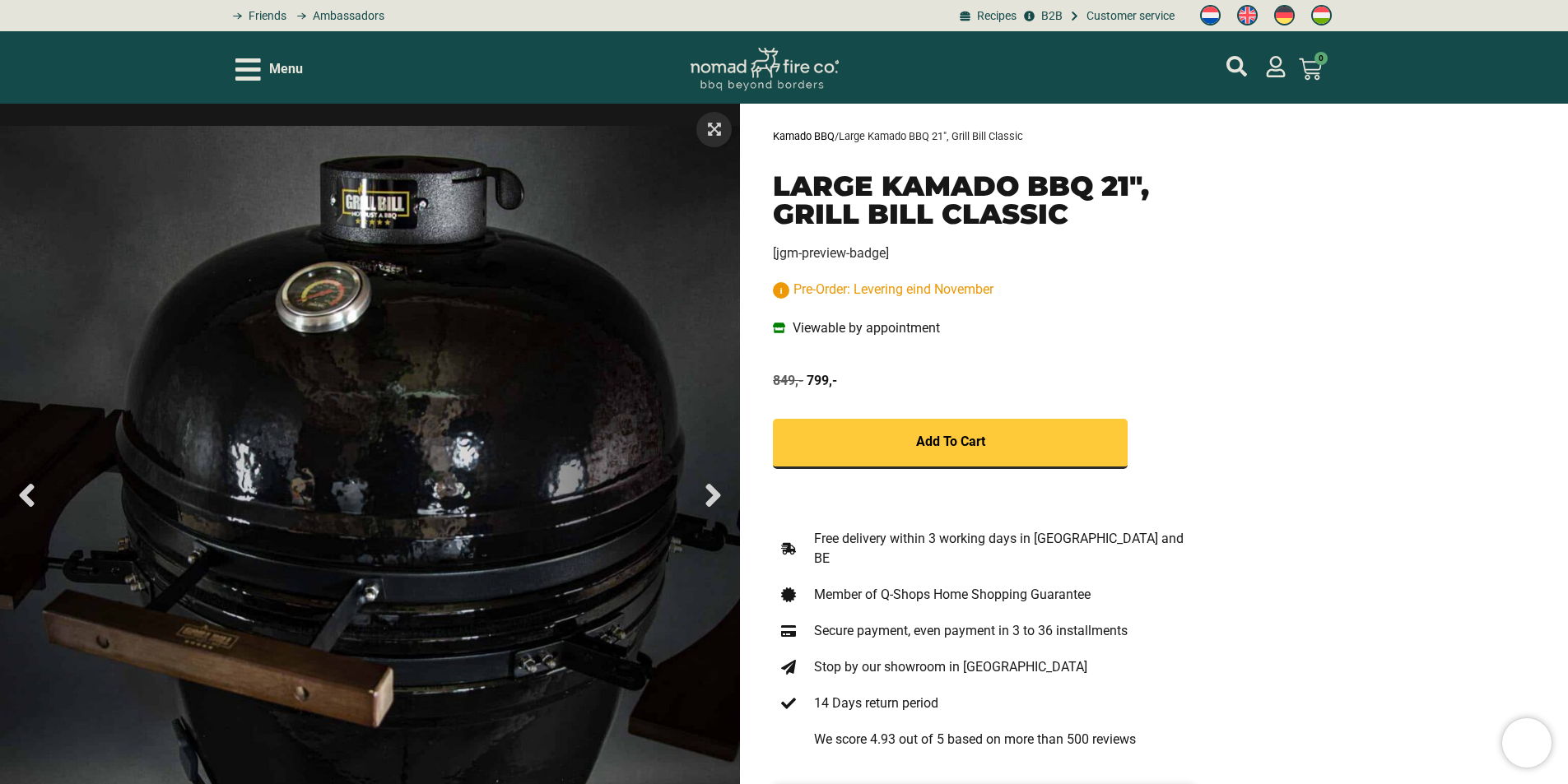
click at [709, 498] on icon "Next slide" at bounding box center [712, 495] width 37 height 37
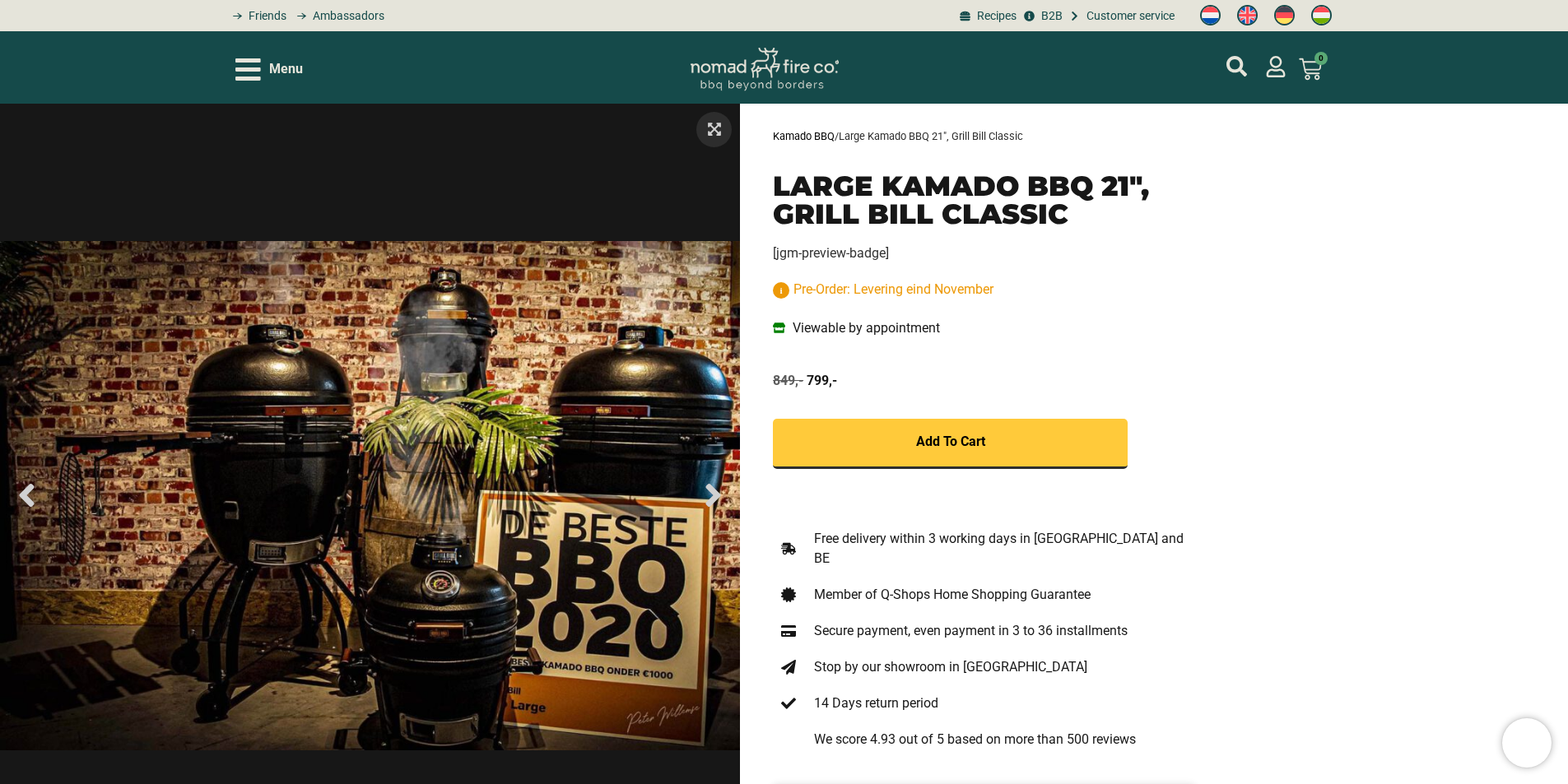
click at [709, 498] on icon "Next slide" at bounding box center [712, 495] width 37 height 37
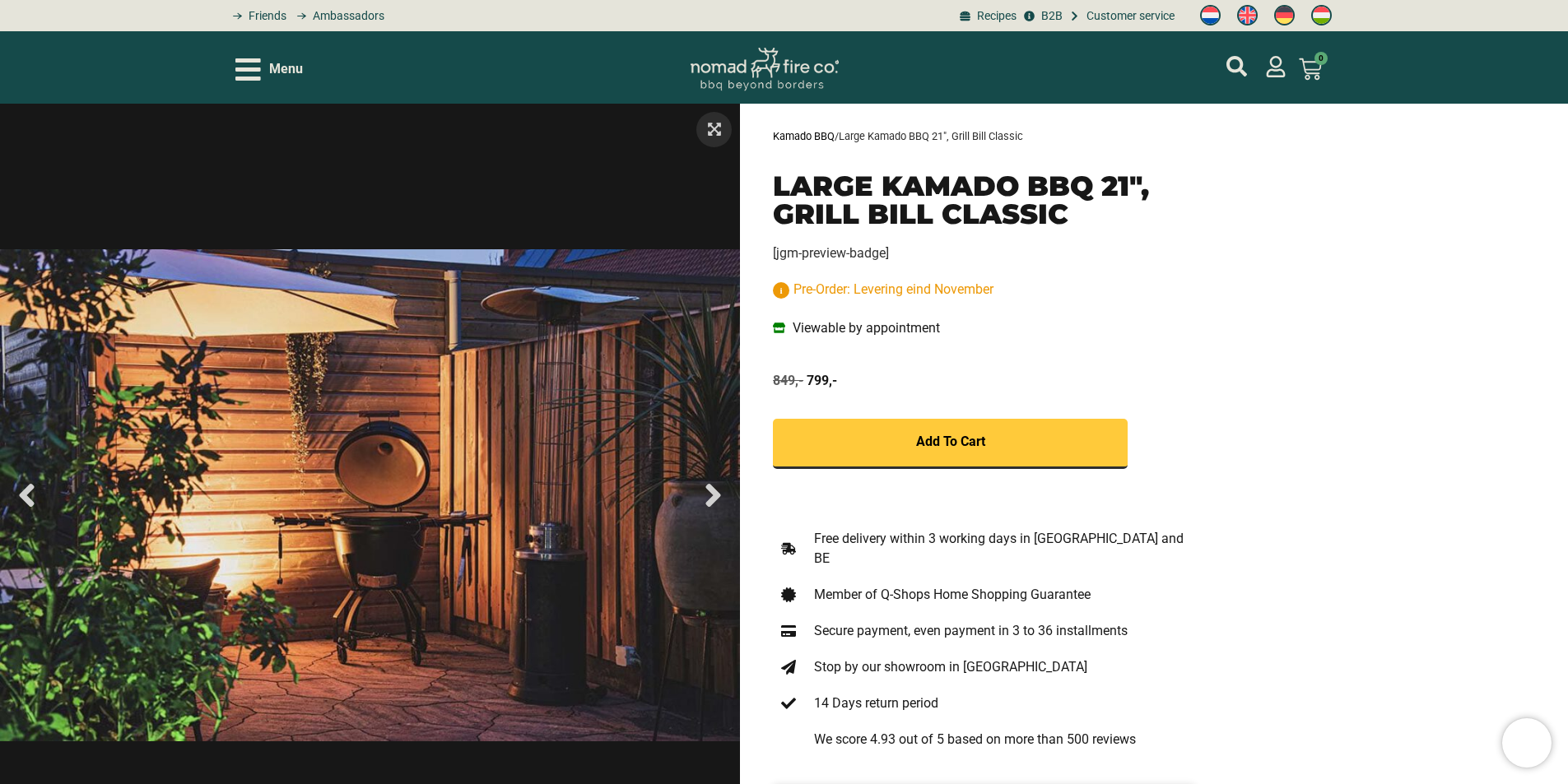
click at [709, 498] on icon "Next slide" at bounding box center [712, 495] width 37 height 37
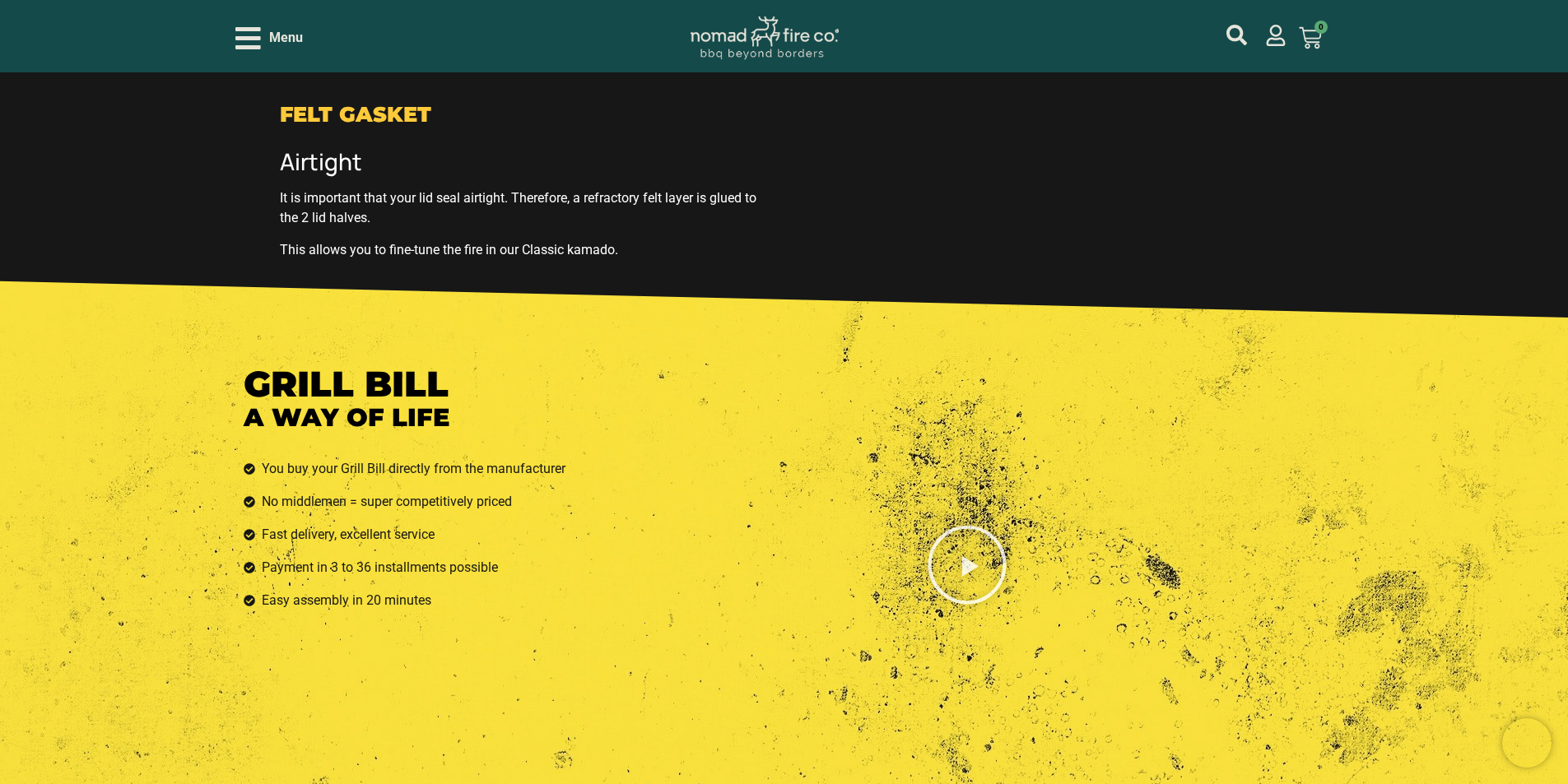
scroll to position [2796, 0]
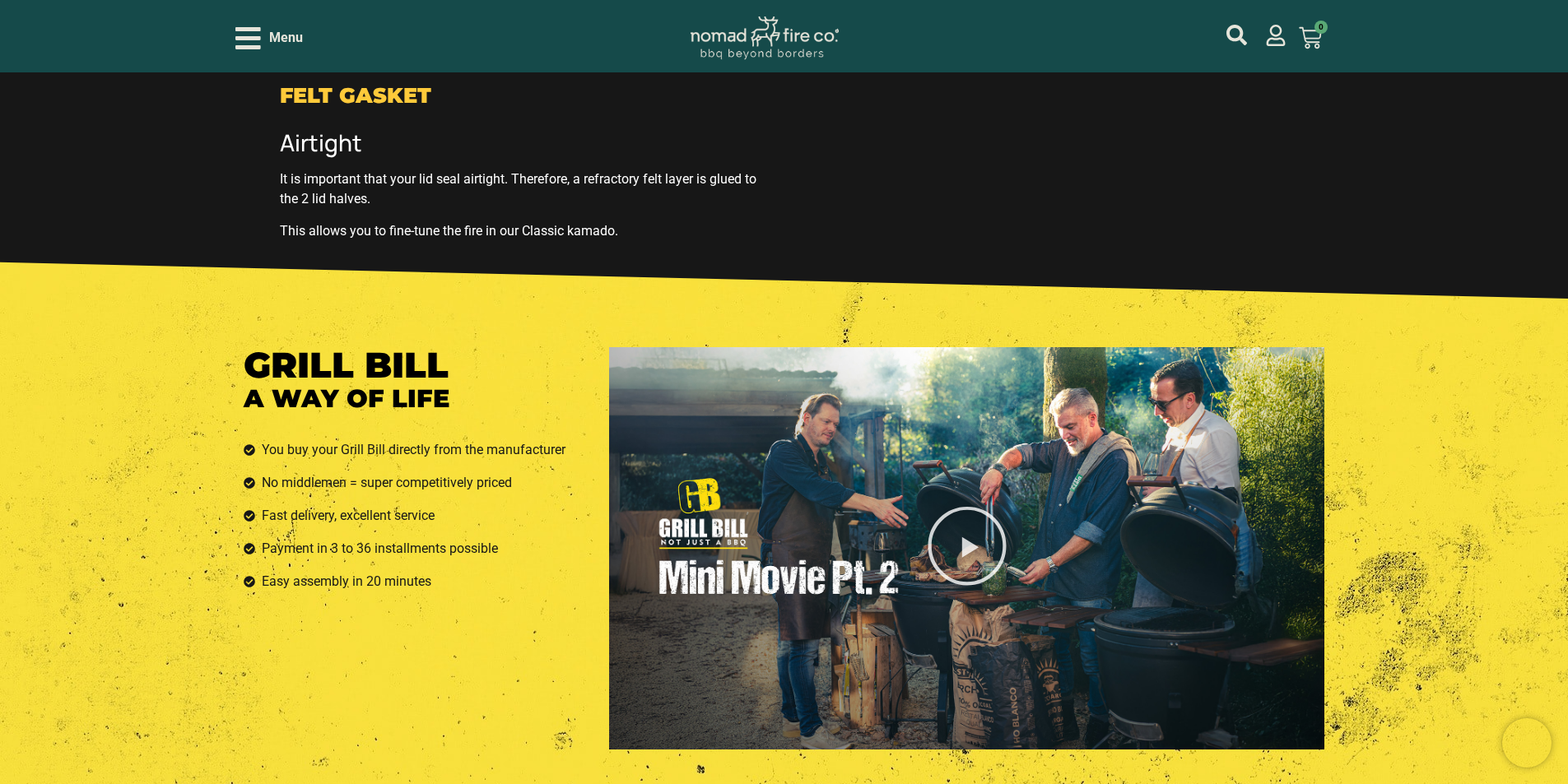
click at [964, 528] on icon "Play Video about mini movie pt 2" at bounding box center [967, 545] width 78 height 78
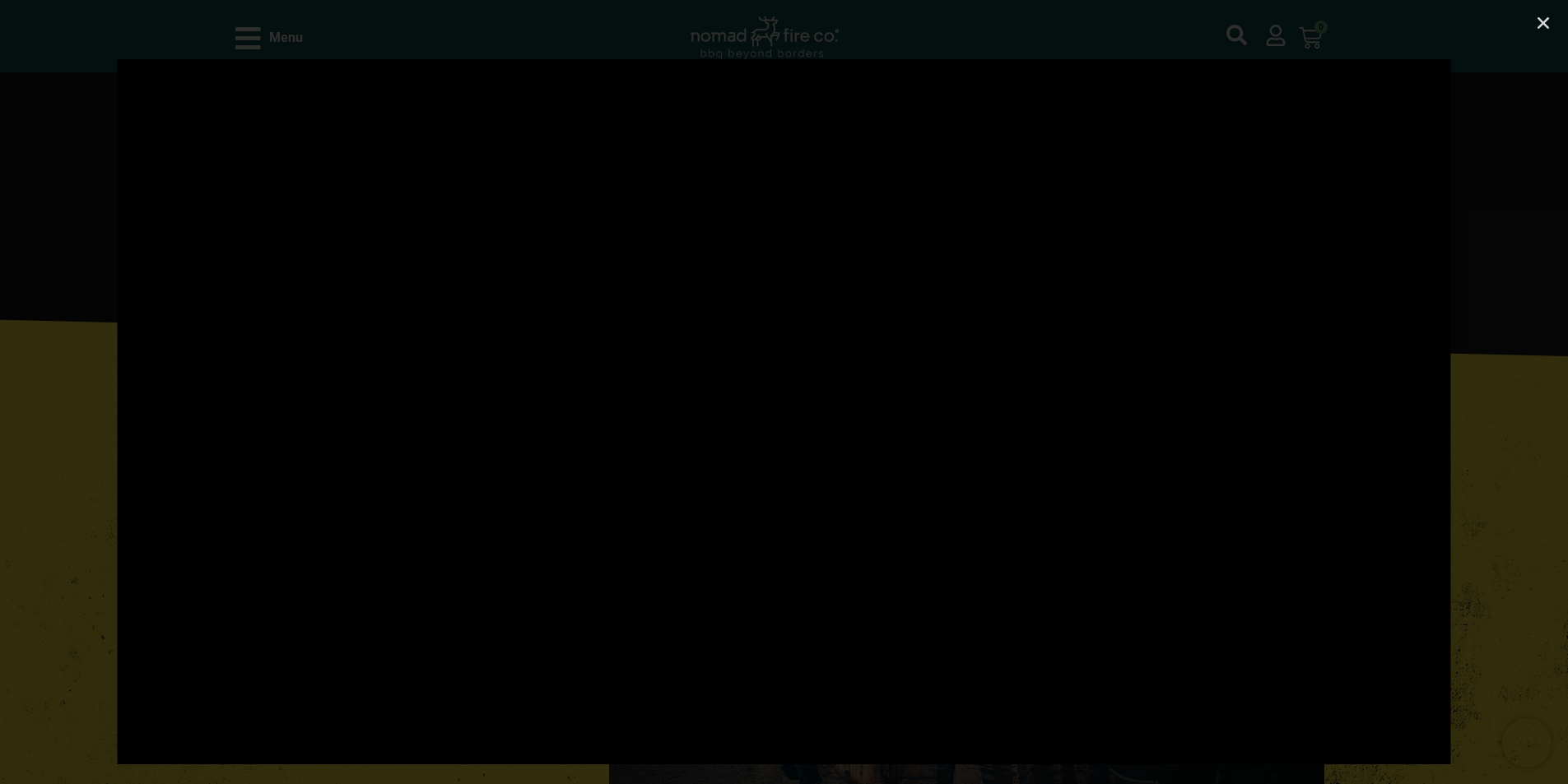
scroll to position [2714, 0]
click at [451, 770] on div at bounding box center [784, 392] width 1568 height 784
